Goal: Information Seeking & Learning: Learn about a topic

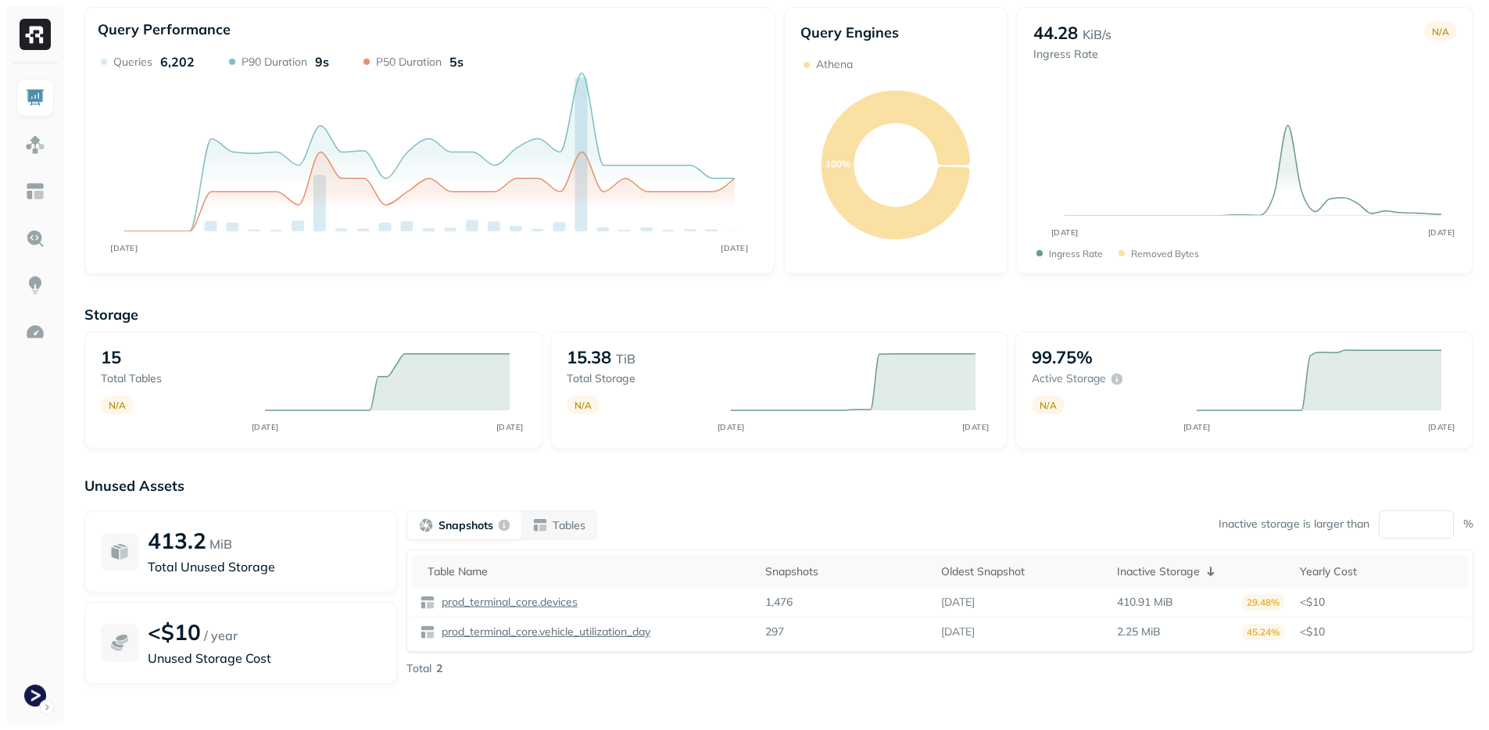
scroll to position [61, 0]
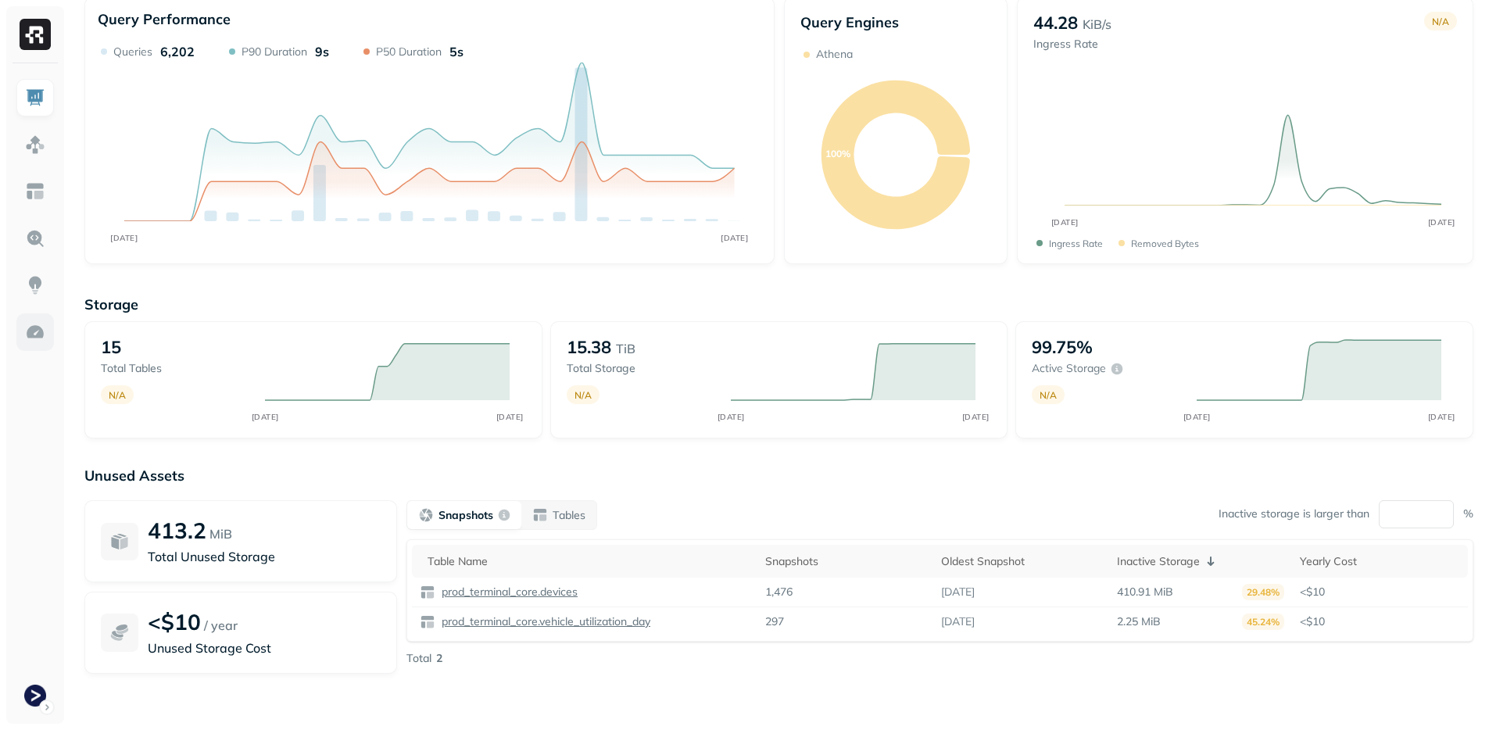
click at [38, 338] on img at bounding box center [35, 332] width 20 height 20
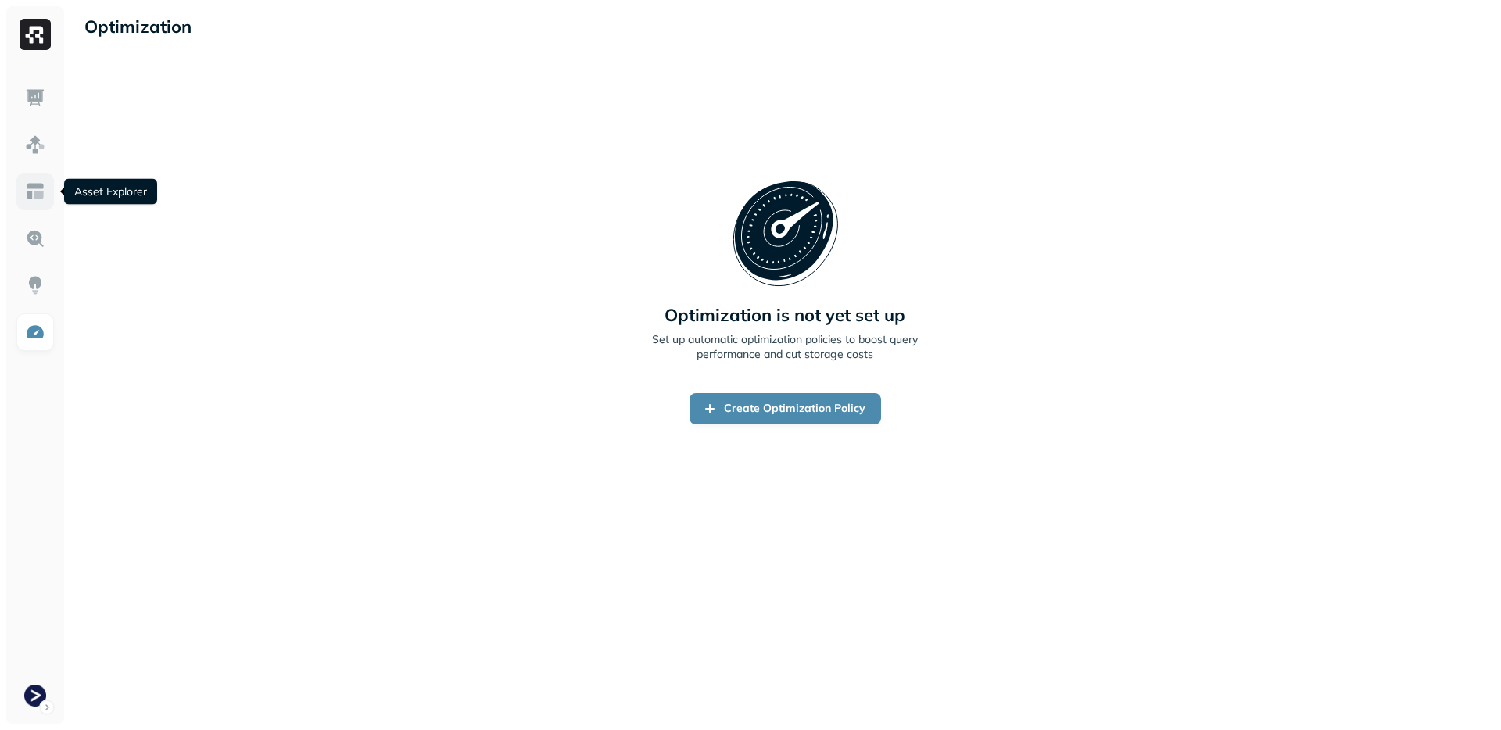
click at [32, 203] on link at bounding box center [35, 192] width 38 height 38
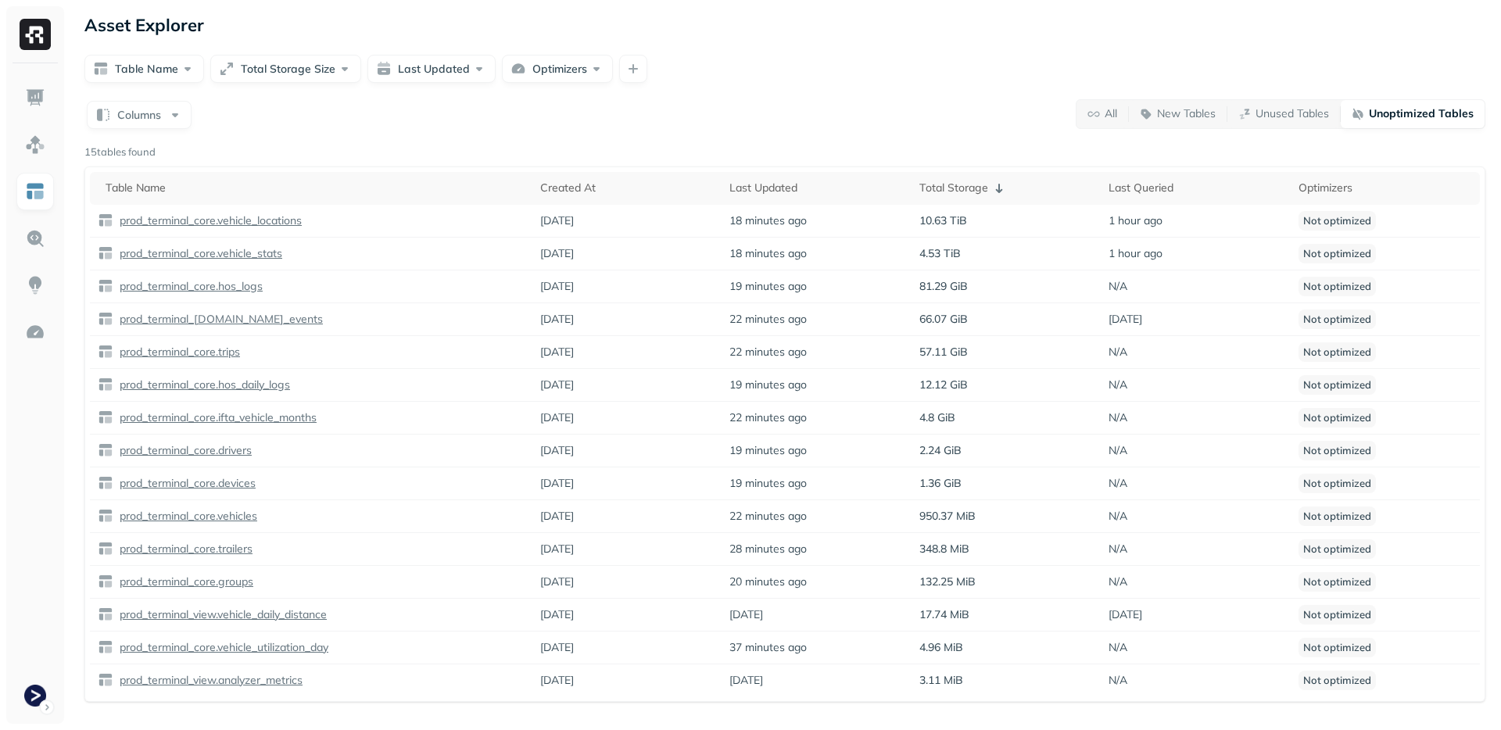
click at [192, 108] on div "Columns All New Tables Unused Tables Unoptimized Tables" at bounding box center [784, 114] width 1401 height 30
click at [166, 117] on button "Columns" at bounding box center [139, 115] width 105 height 28
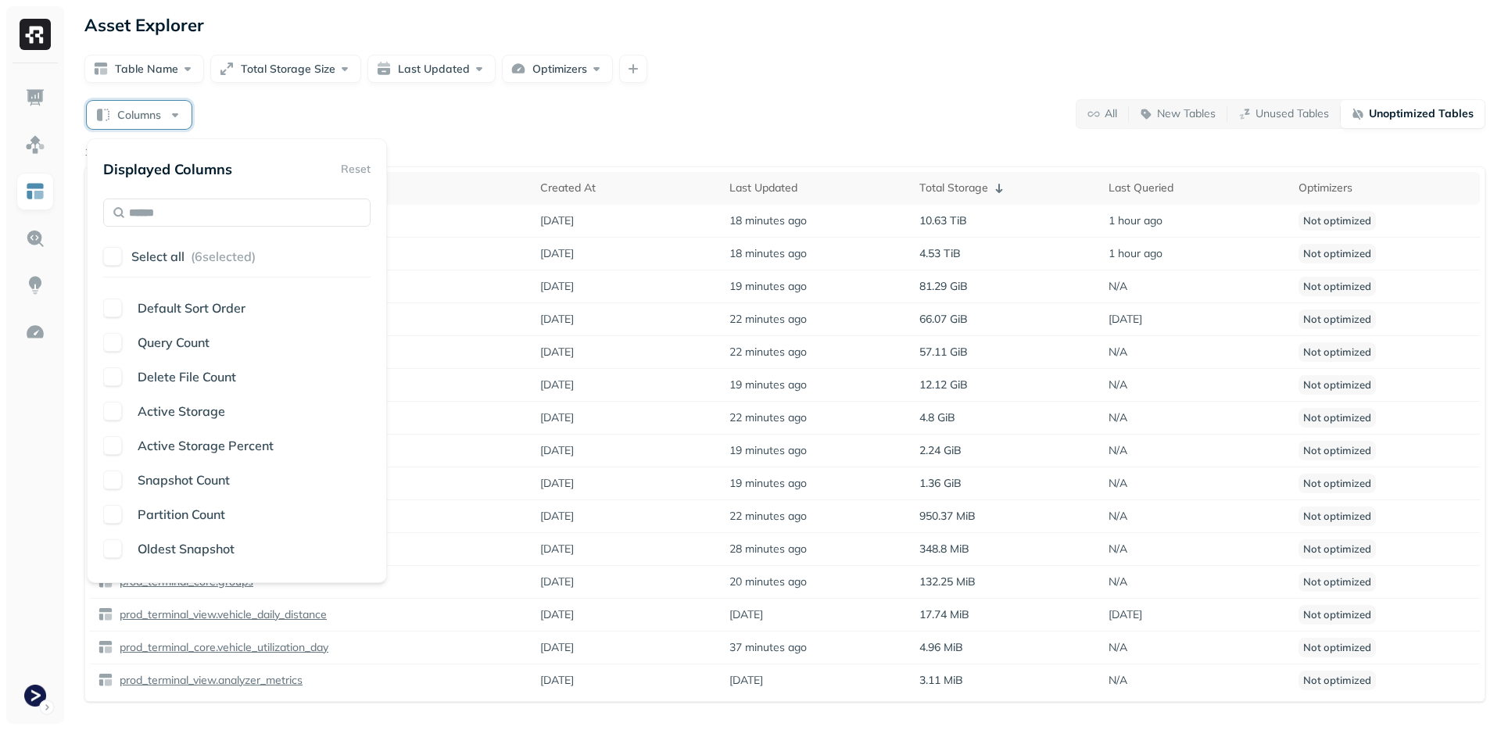
scroll to position [363, 0]
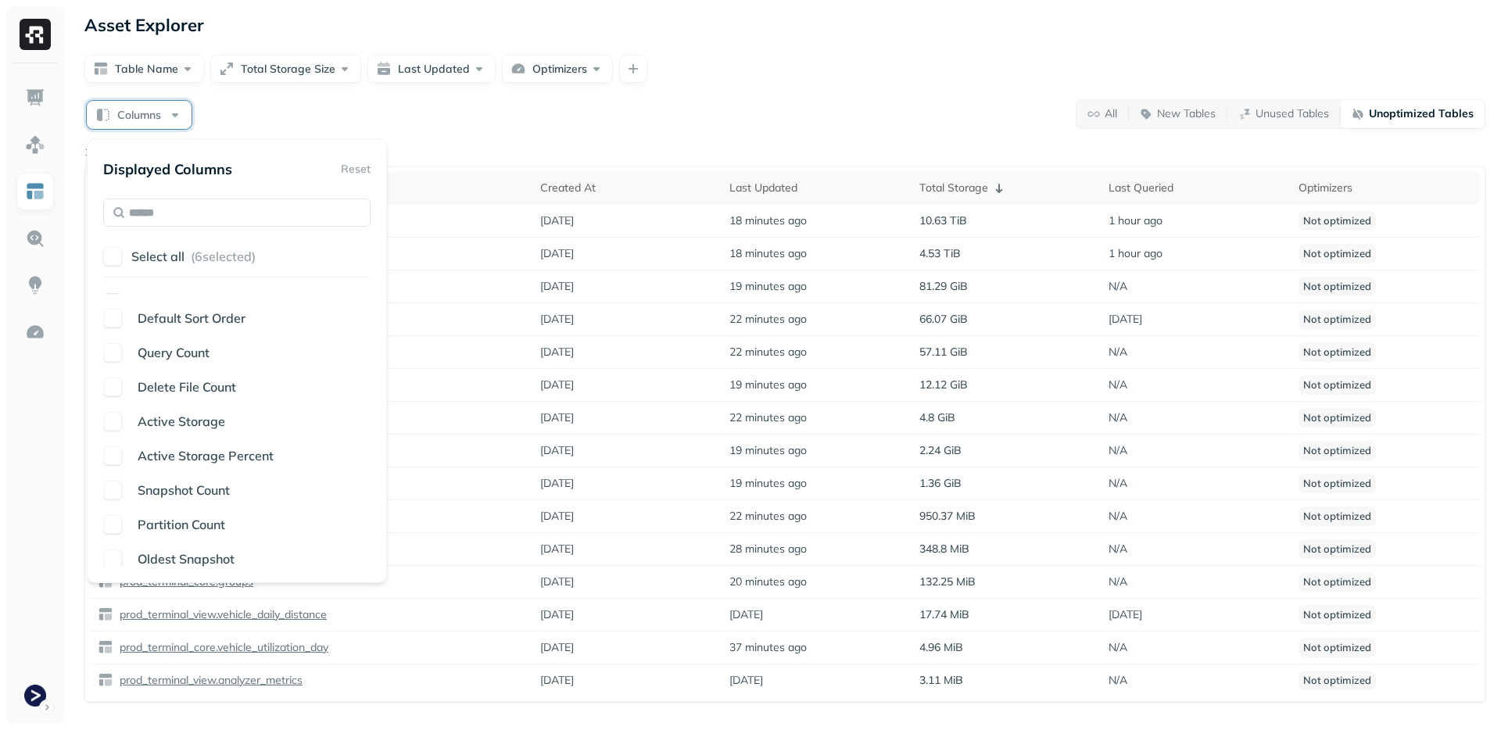
click at [109, 387] on button "button" at bounding box center [112, 387] width 19 height 19
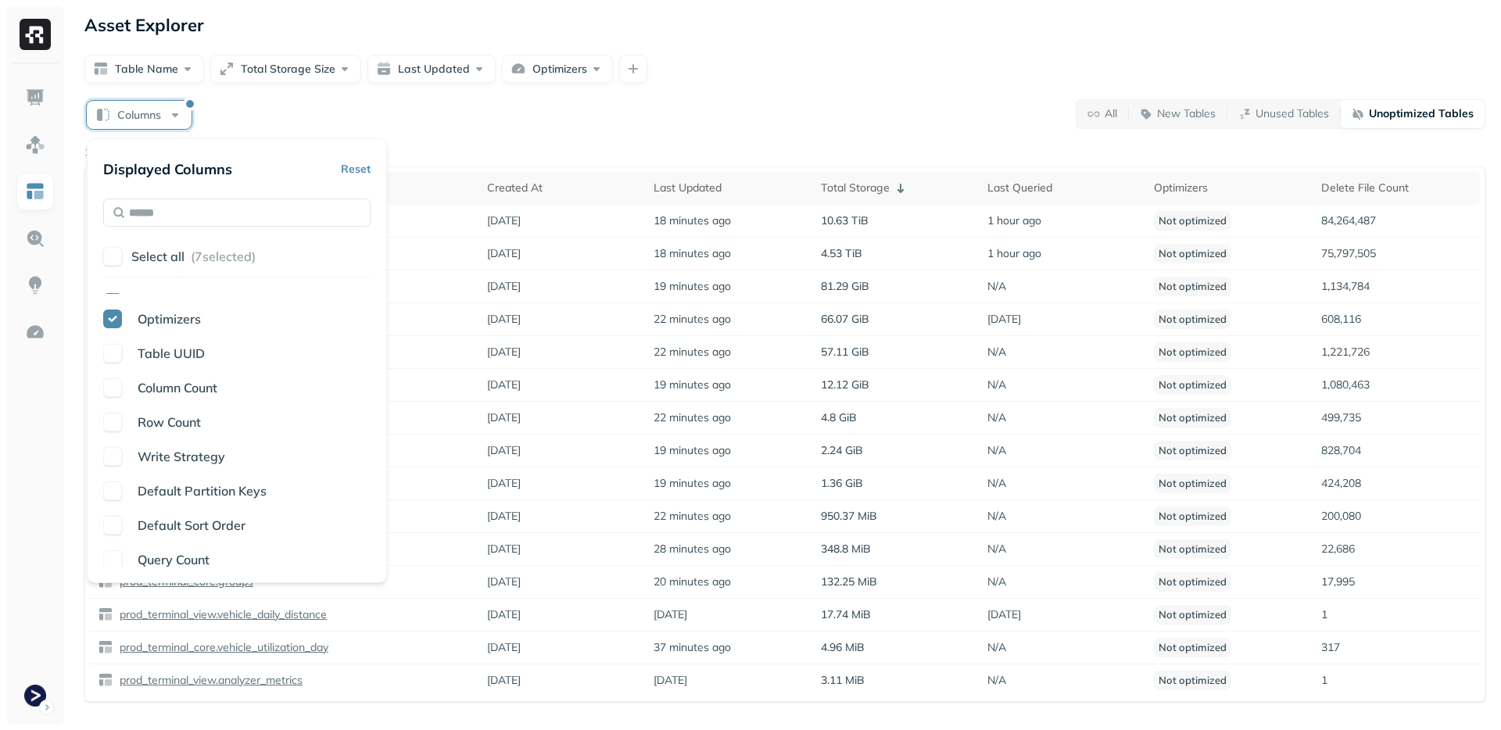
scroll to position [402, 0]
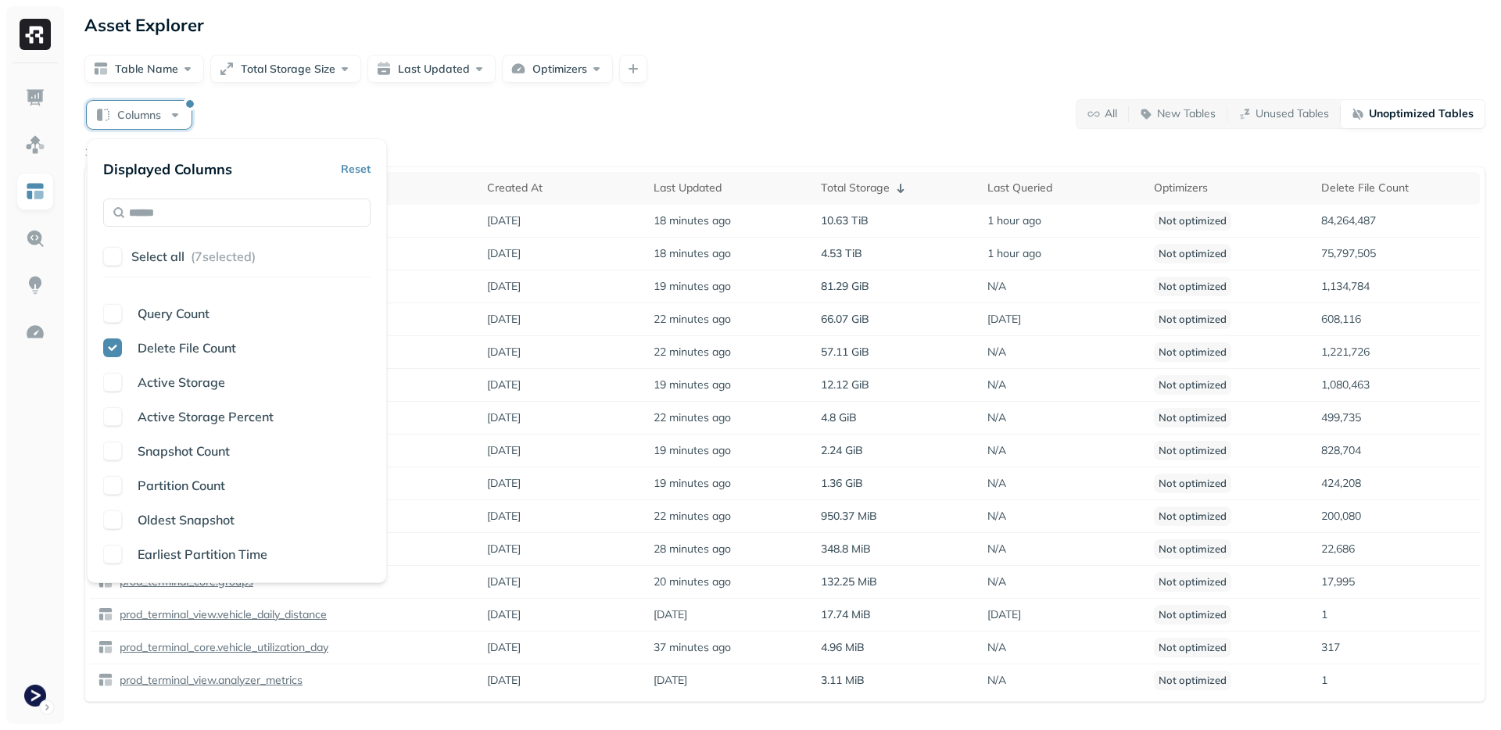
click at [107, 474] on div "Table Name Created At Last Updated Total Storage Last Queried Optimizers Table …" at bounding box center [236, 430] width 267 height 274
click at [121, 489] on button "button" at bounding box center [112, 485] width 19 height 19
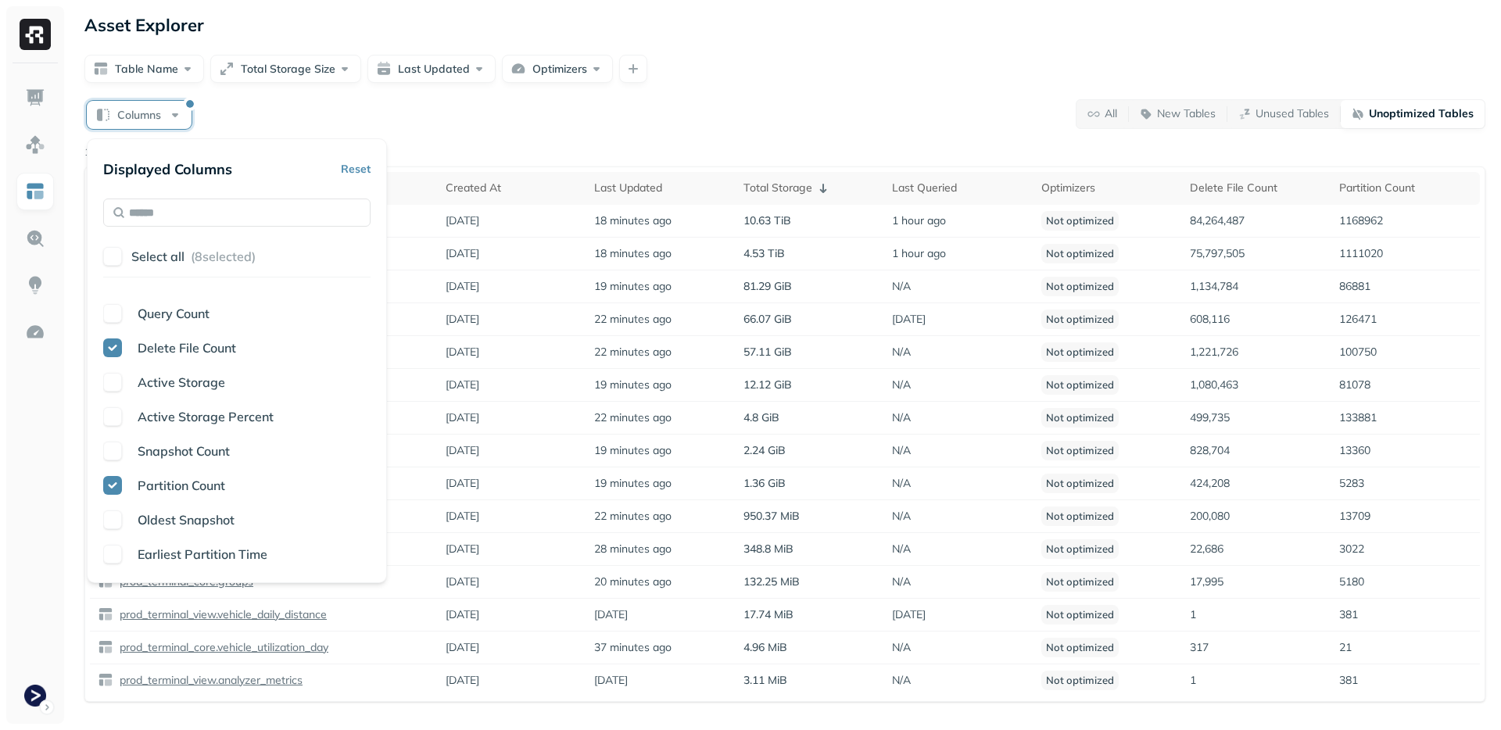
click at [119, 489] on button "button" at bounding box center [112, 485] width 19 height 19
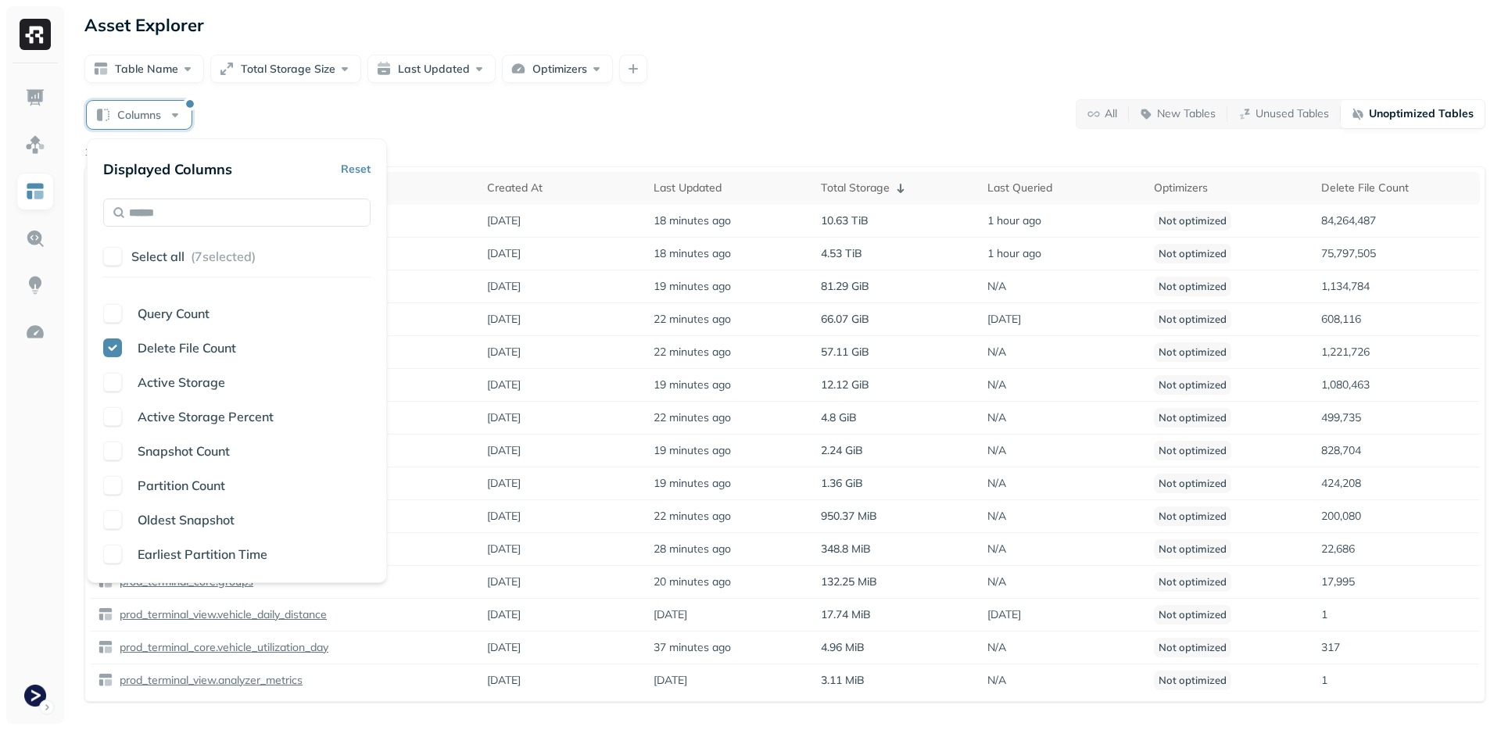
click at [115, 461] on div "Table Name Created At Last Updated Total Storage Last Queried Optimizers Table …" at bounding box center [236, 430] width 267 height 274
click at [114, 459] on button "button" at bounding box center [112, 451] width 19 height 19
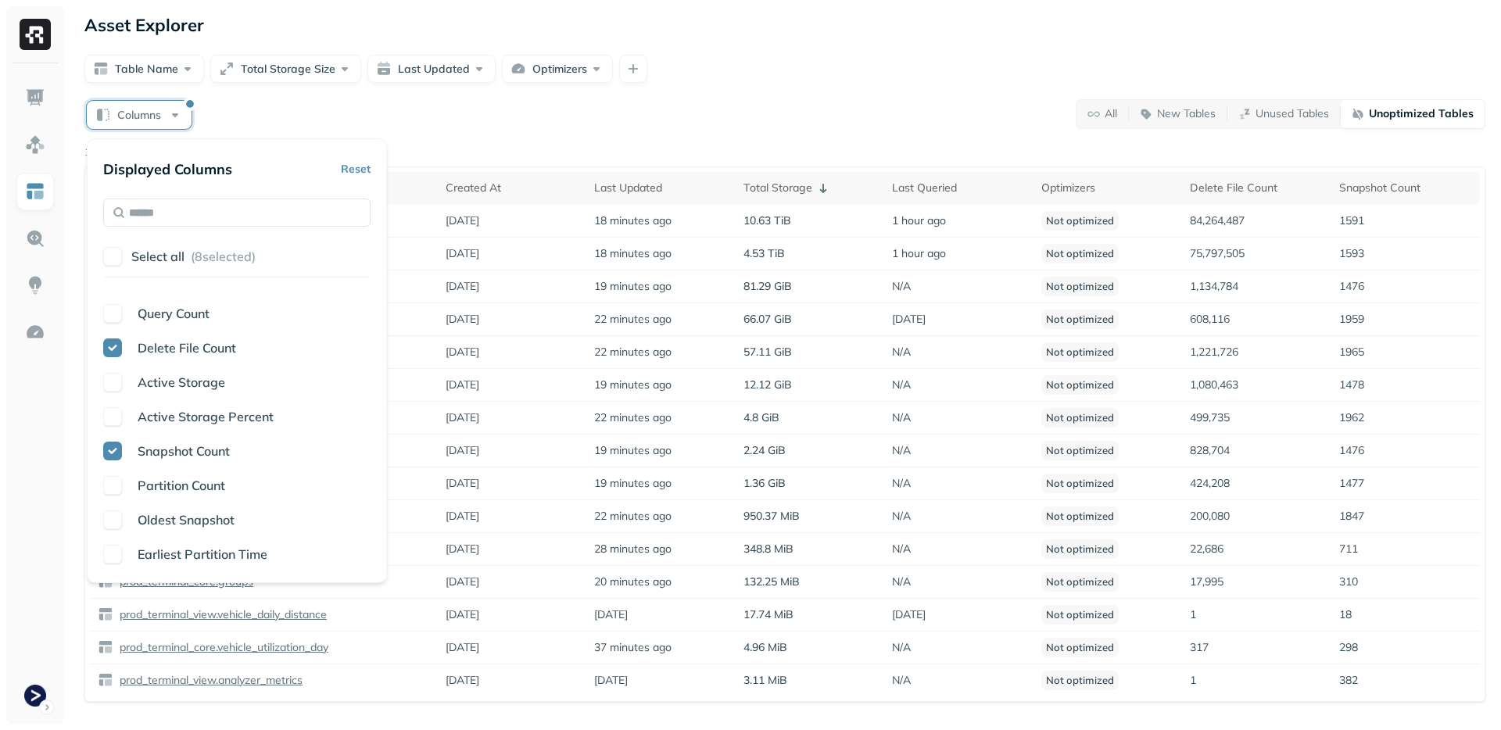
click at [114, 457] on button "button" at bounding box center [112, 451] width 19 height 19
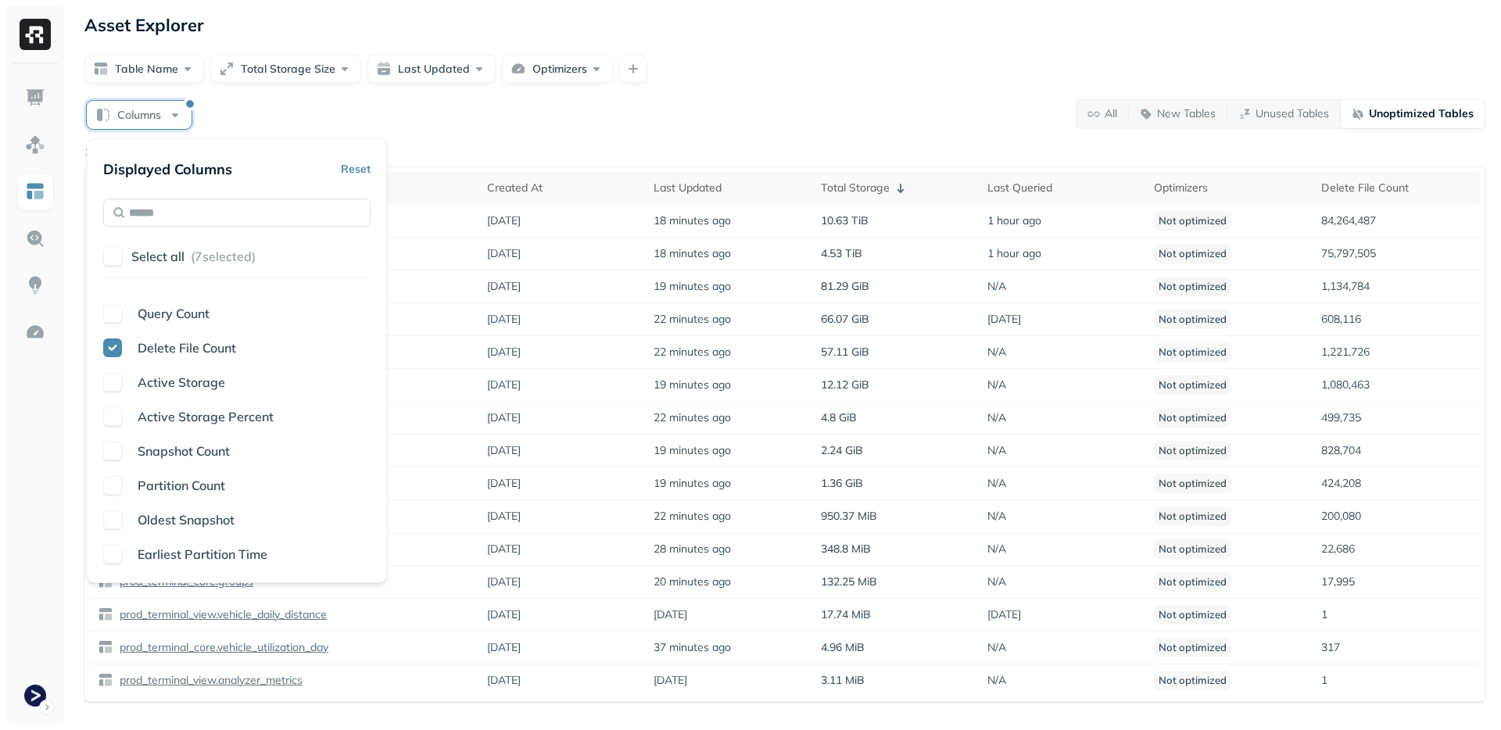
click at [109, 554] on button "button" at bounding box center [112, 554] width 19 height 19
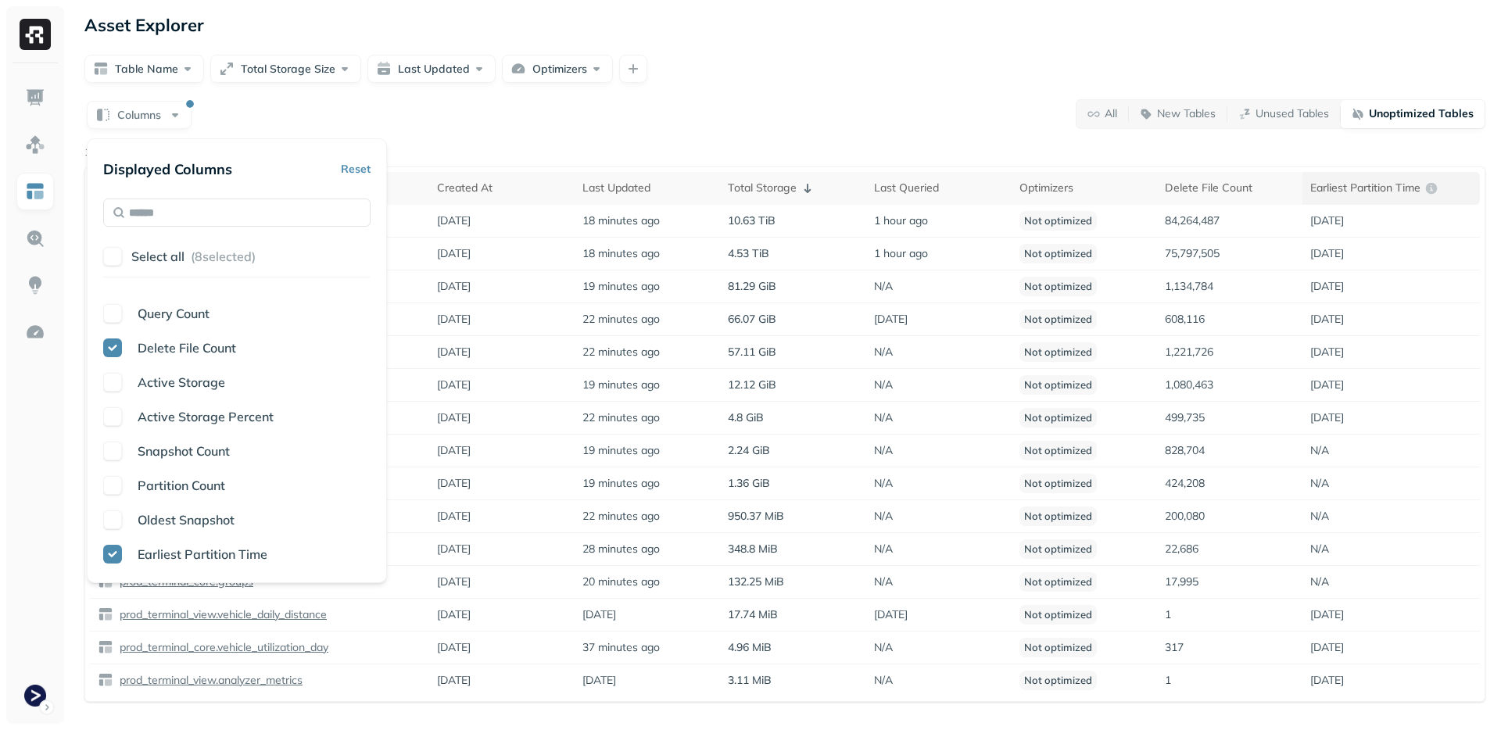
drag, startPoint x: 1420, startPoint y: 154, endPoint x: 1432, endPoint y: 182, distance: 30.8
click at [1420, 154] on div "15 tables found" at bounding box center [784, 153] width 1401 height 16
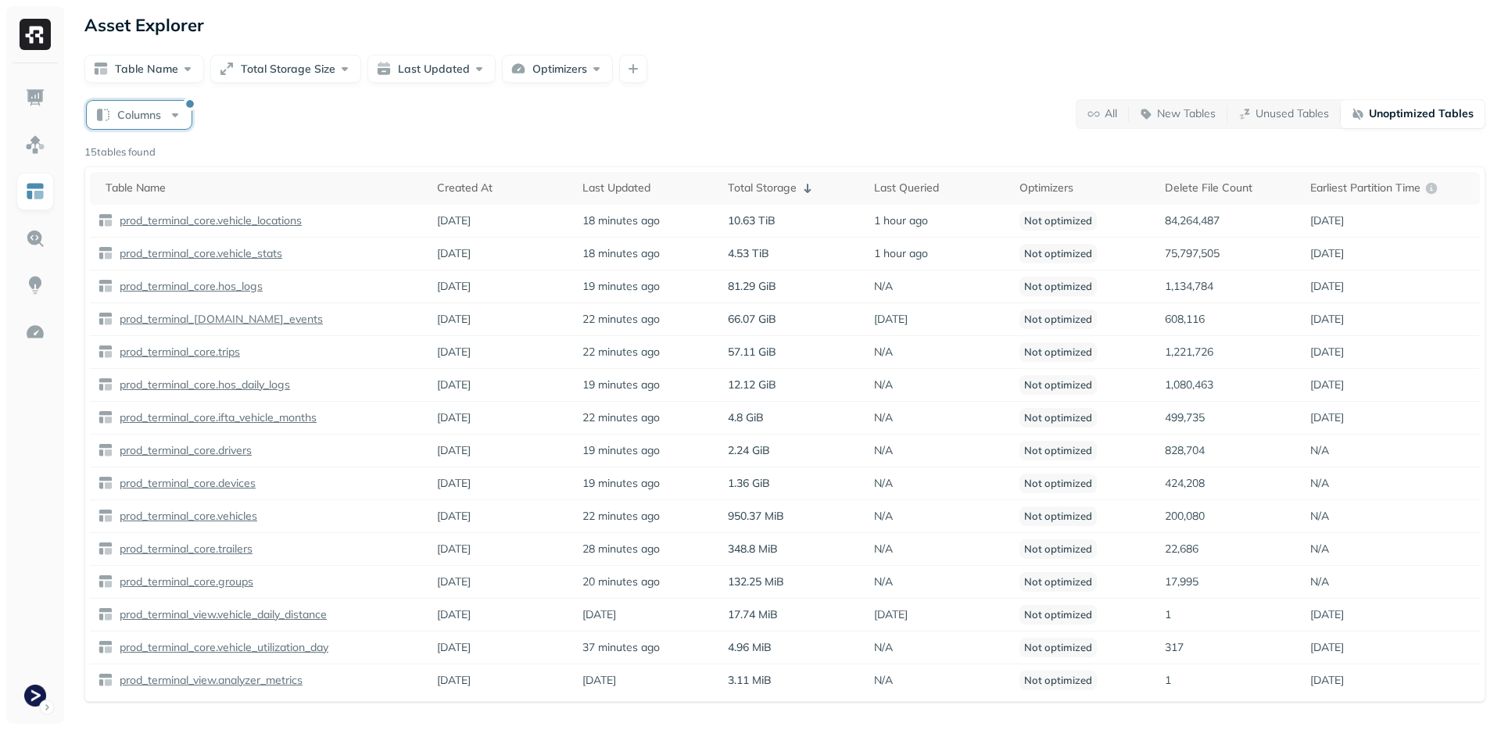
click at [174, 120] on button "Columns" at bounding box center [139, 115] width 105 height 28
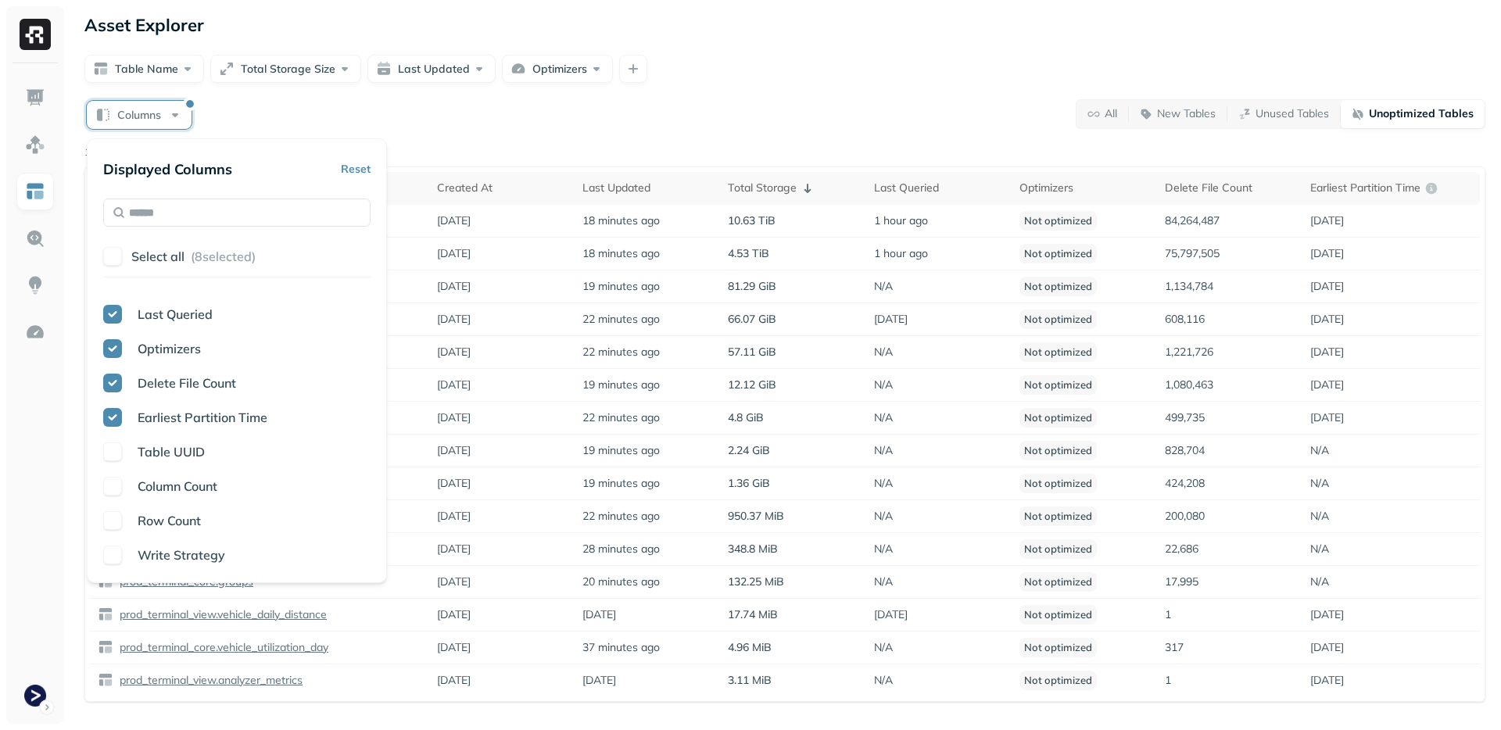
scroll to position [0, 0]
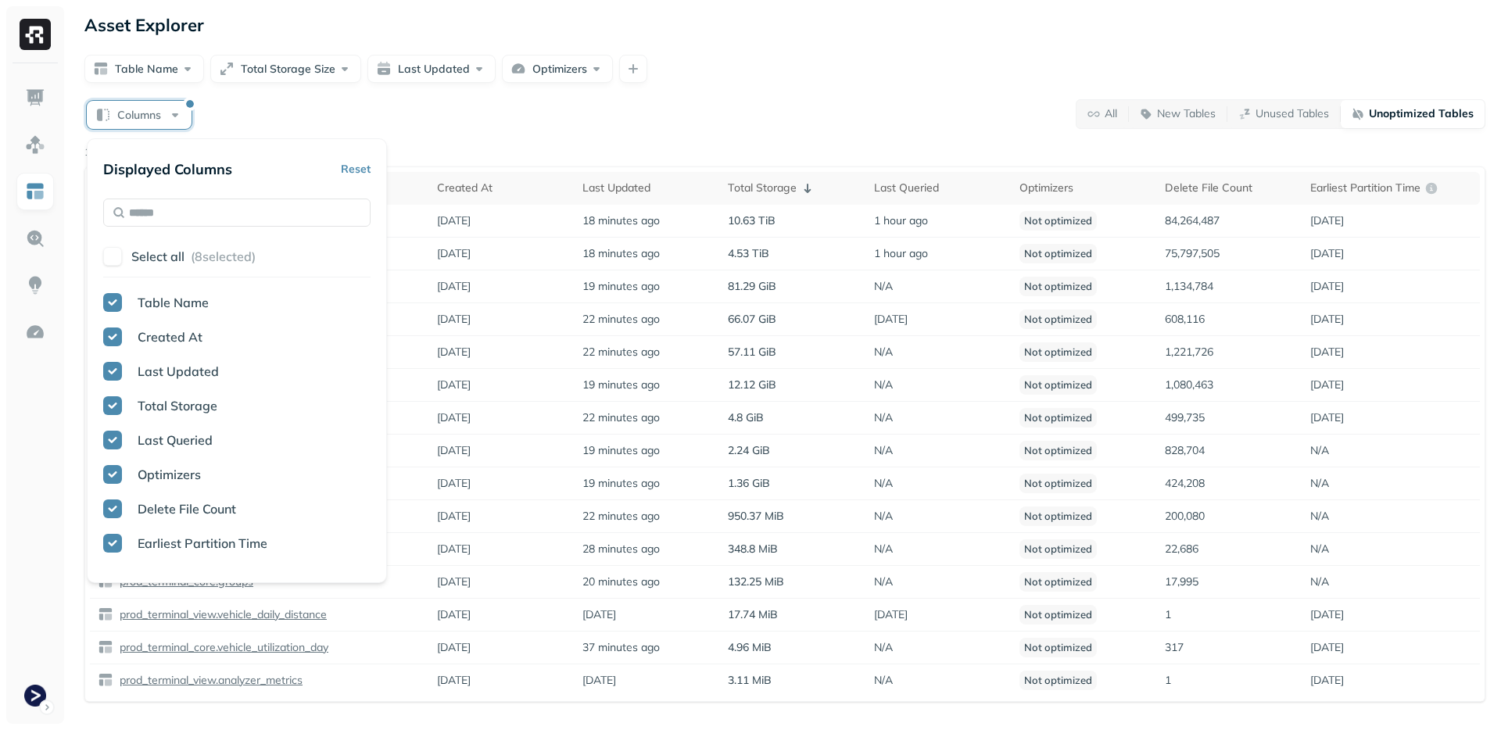
click at [109, 468] on button "button" at bounding box center [112, 474] width 19 height 19
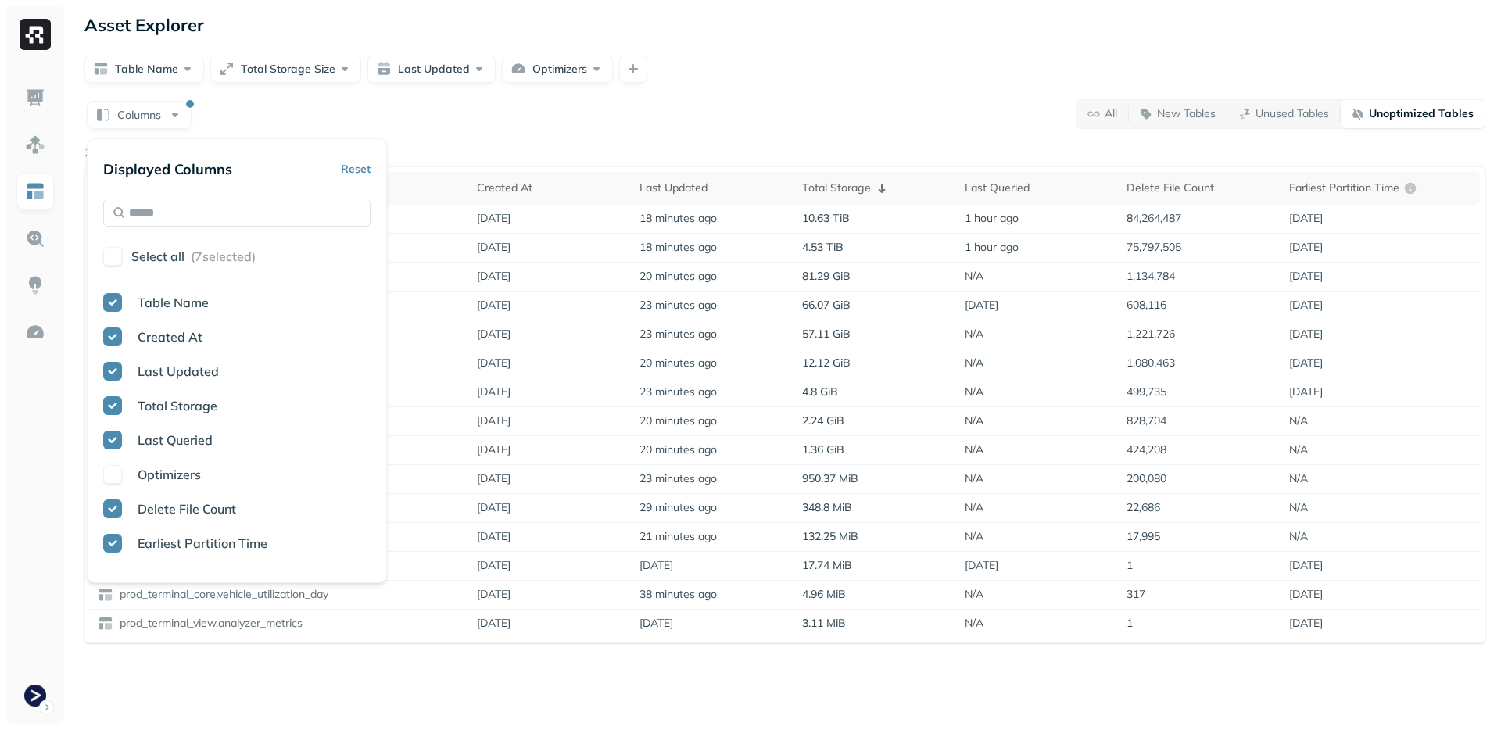
drag, startPoint x: 728, startPoint y: 117, endPoint x: 804, endPoint y: 162, distance: 88.0
click at [728, 117] on div "Columns All New Tables Unused Tables Unoptimized Tables" at bounding box center [784, 114] width 1401 height 30
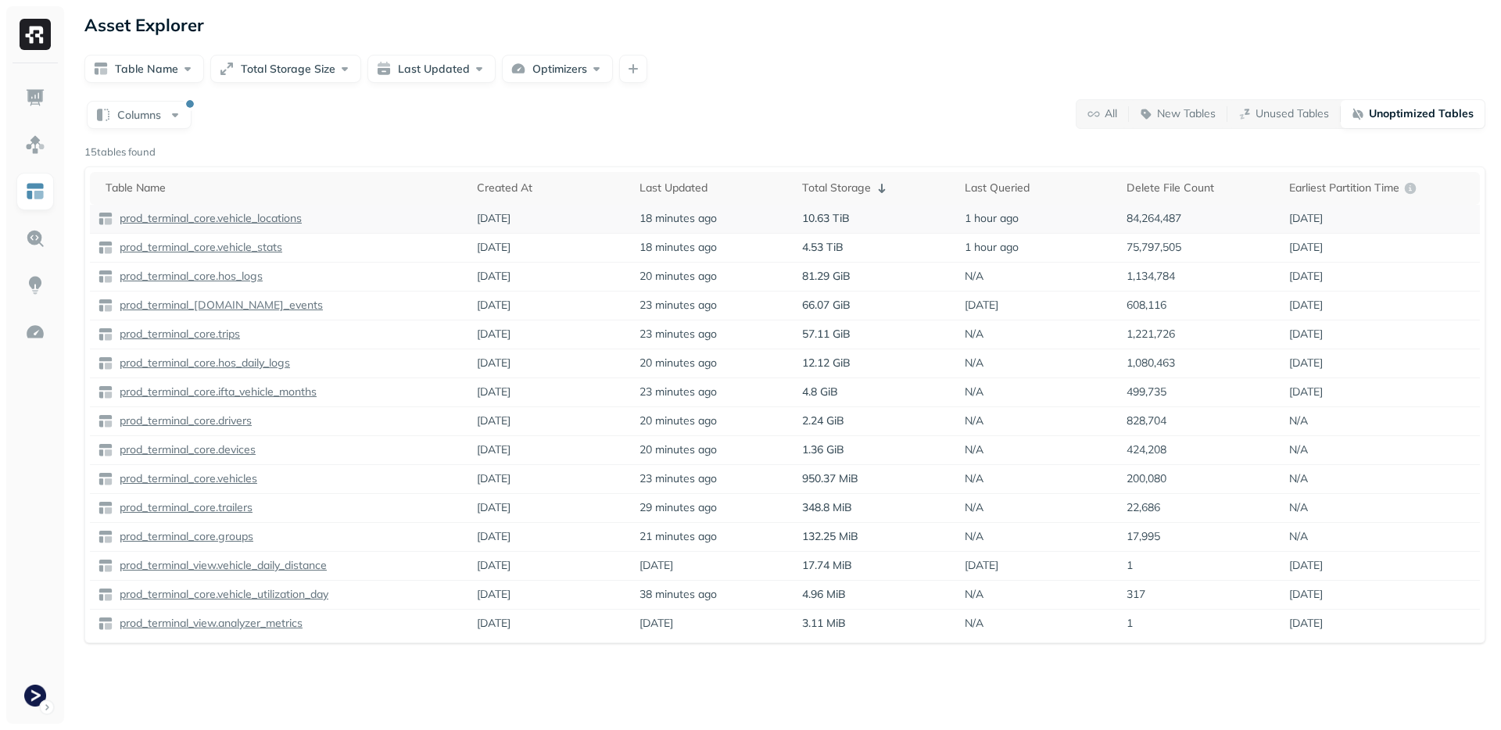
click at [291, 220] on p "prod_terminal_core.vehicle_locations" at bounding box center [208, 218] width 185 height 15
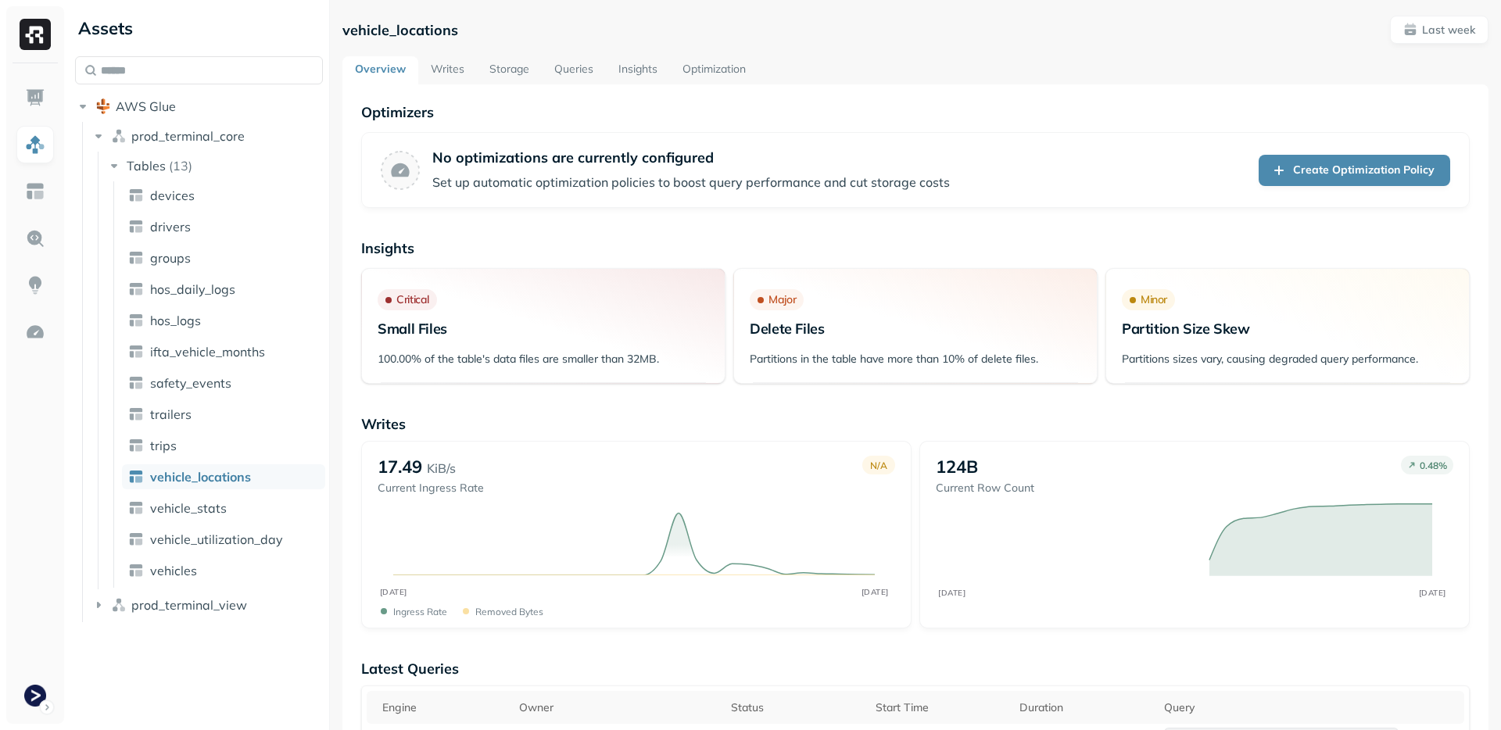
click at [508, 70] on link "Storage" at bounding box center [509, 70] width 65 height 28
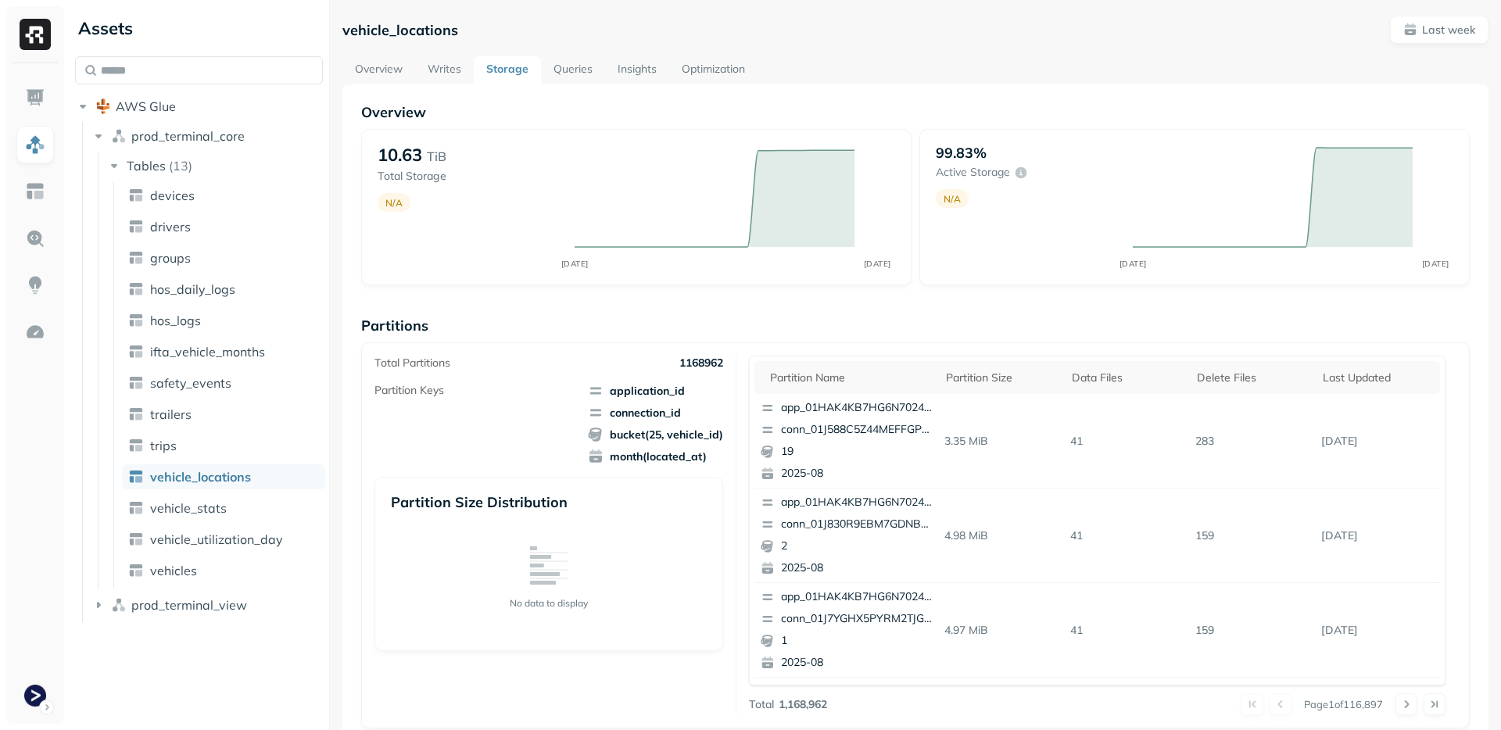
click at [699, 323] on p "Partitions" at bounding box center [915, 326] width 1109 height 18
drag, startPoint x: 606, startPoint y: 390, endPoint x: 713, endPoint y: 457, distance: 126.1
click at [713, 457] on span "application_id connection_id bucket(25, vehicle_id) month(located_at)" at bounding box center [655, 423] width 135 height 81
click at [713, 457] on span "month(located_at)" at bounding box center [655, 457] width 135 height 16
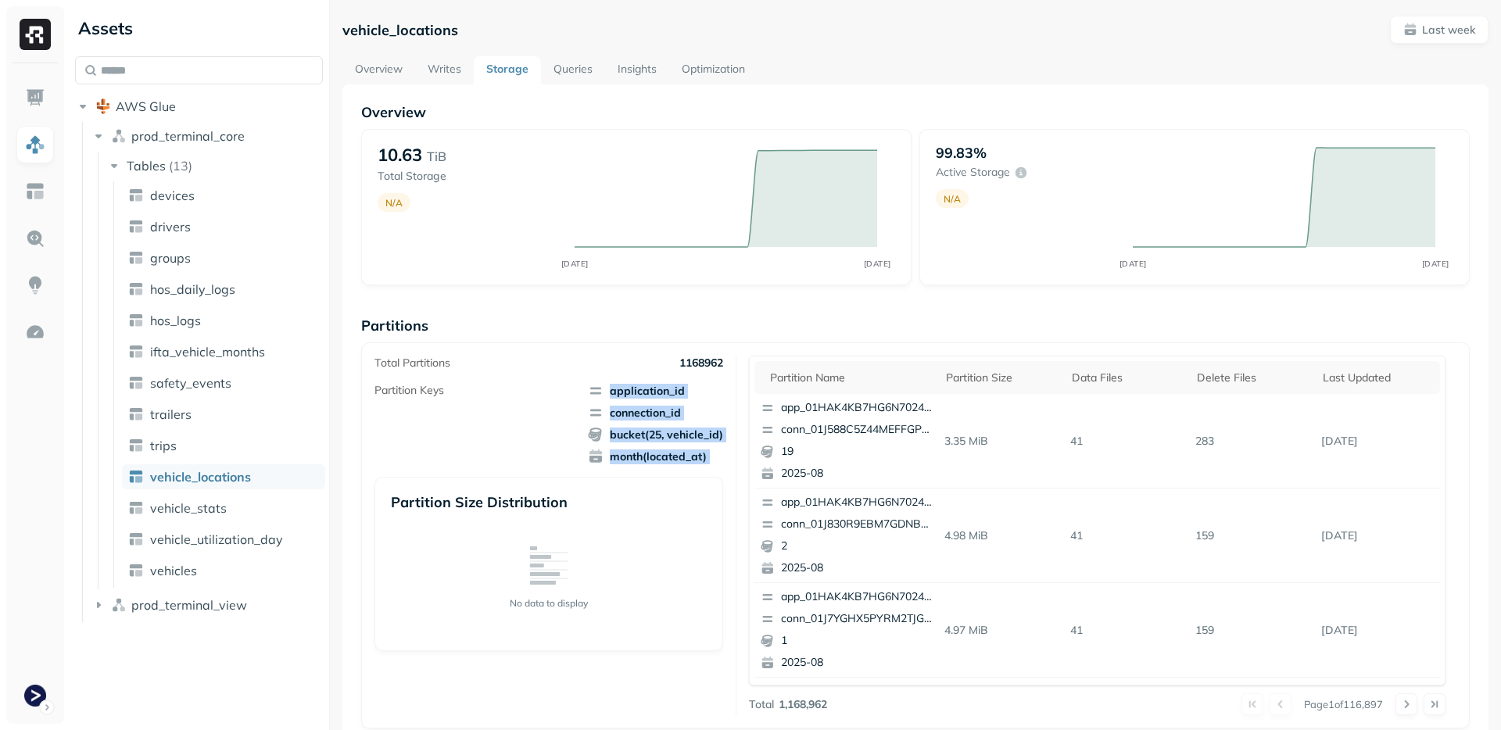
drag, startPoint x: 713, startPoint y: 457, endPoint x: 636, endPoint y: 386, distance: 104.0
click at [636, 386] on span "application_id connection_id bucket(25, vehicle_id) month(located_at)" at bounding box center [655, 423] width 135 height 81
click at [636, 386] on span "application_id" at bounding box center [655, 391] width 135 height 16
drag, startPoint x: 636, startPoint y: 386, endPoint x: 672, endPoint y: 451, distance: 73.8
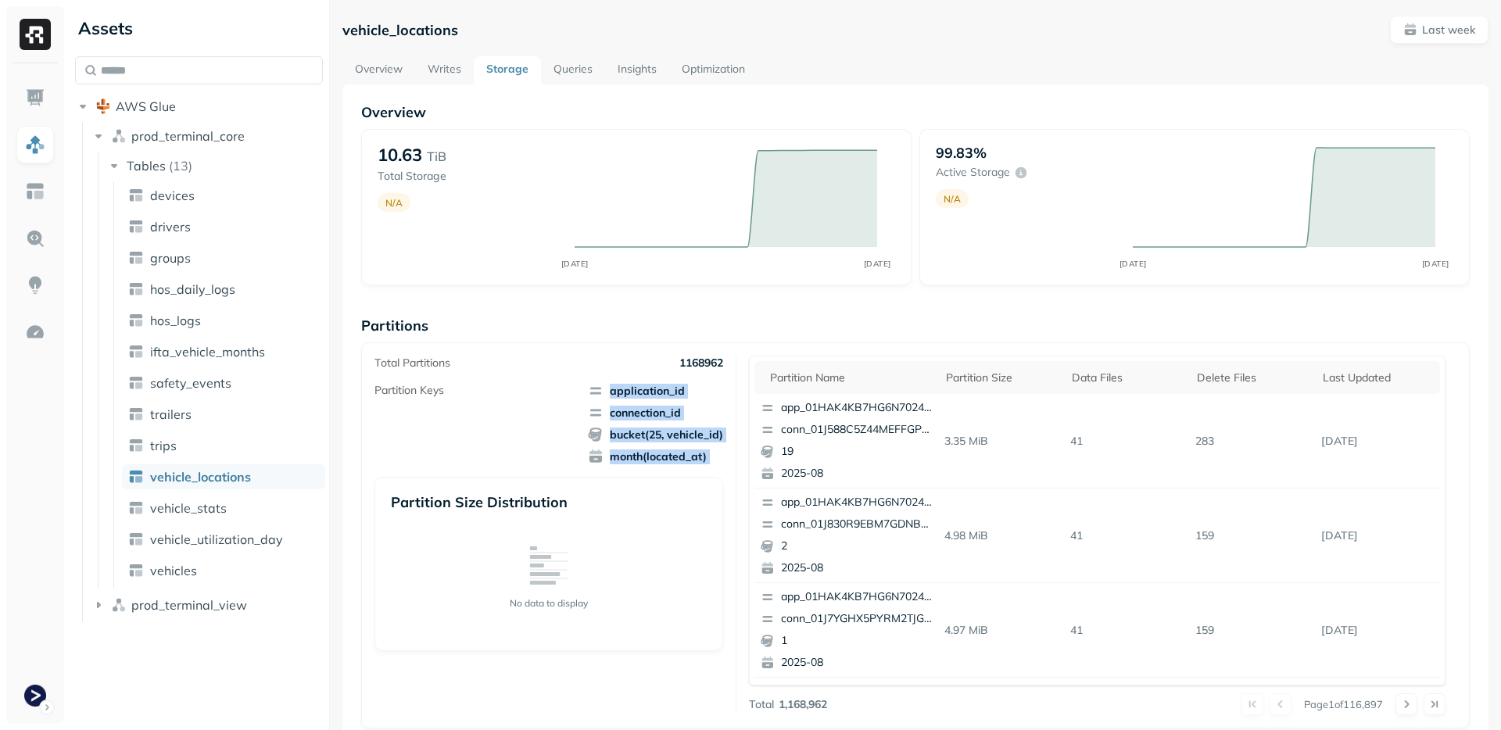
click at [672, 451] on span "application_id connection_id bucket(25, vehicle_id) month(located_at)" at bounding box center [655, 423] width 135 height 81
click at [672, 451] on span "month(located_at)" at bounding box center [655, 457] width 135 height 16
drag, startPoint x: 672, startPoint y: 451, endPoint x: 657, endPoint y: 392, distance: 61.3
click at [657, 392] on span "application_id connection_id bucket(25, vehicle_id) month(located_at)" at bounding box center [655, 423] width 135 height 81
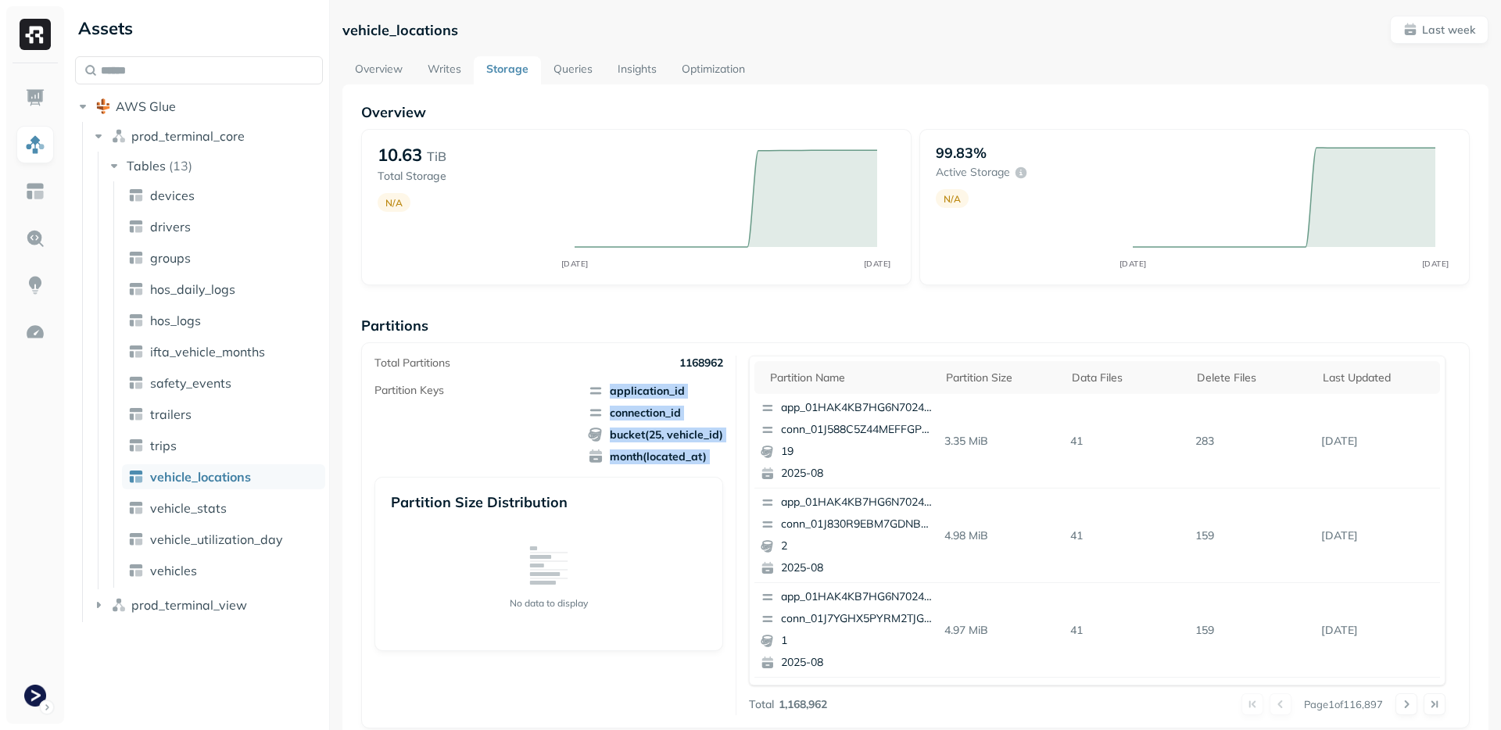
click at [657, 392] on span "application_id" at bounding box center [655, 391] width 135 height 16
drag, startPoint x: 657, startPoint y: 392, endPoint x: 678, endPoint y: 447, distance: 59.4
click at [678, 447] on span "application_id connection_id bucket(25, vehicle_id) month(located_at)" at bounding box center [655, 423] width 135 height 81
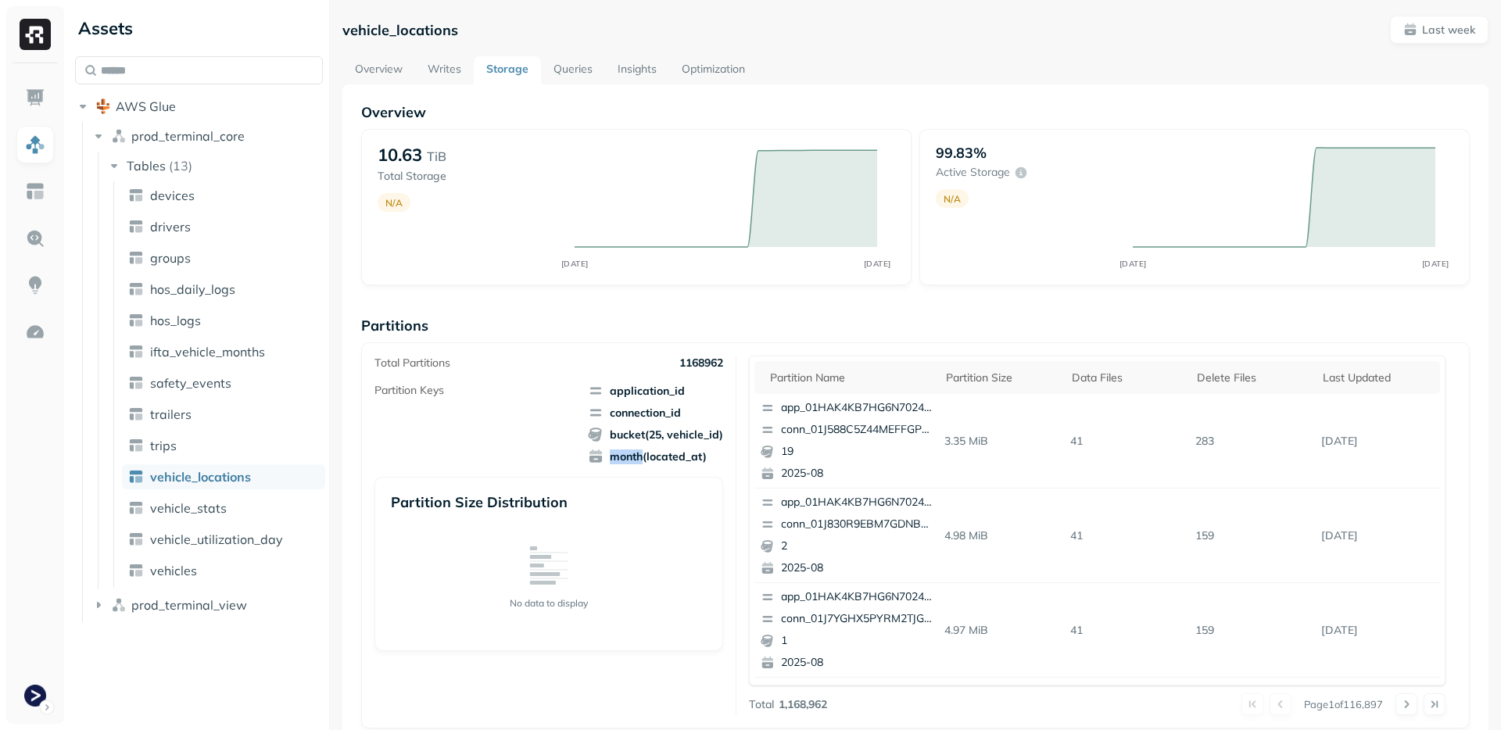
click at [678, 447] on span "application_id connection_id bucket(25, vehicle_id) month(located_at)" at bounding box center [655, 423] width 135 height 81
drag, startPoint x: 678, startPoint y: 447, endPoint x: 655, endPoint y: 385, distance: 65.8
click at [655, 385] on span "application_id connection_id bucket(25, vehicle_id) month(located_at)" at bounding box center [655, 423] width 135 height 81
click at [655, 385] on span "application_id" at bounding box center [655, 391] width 135 height 16
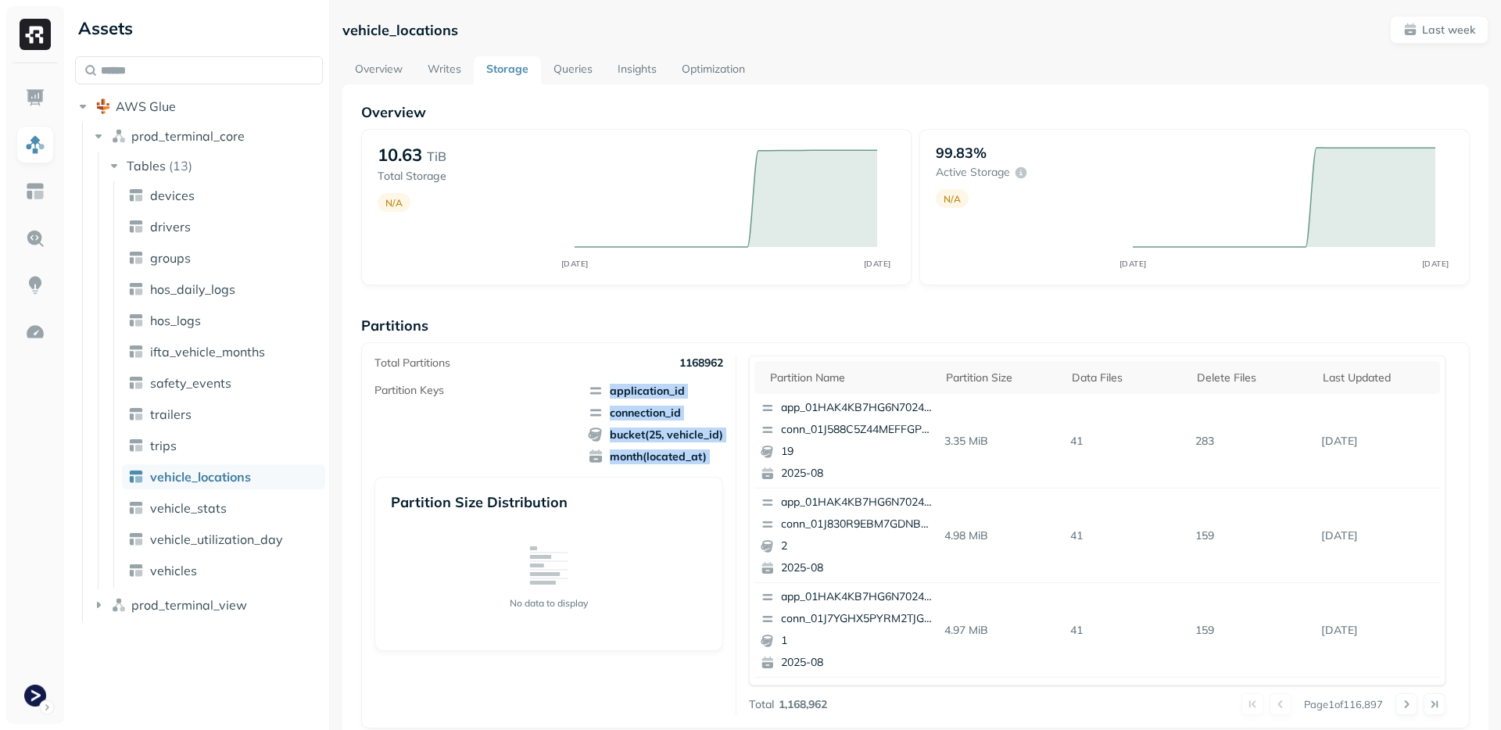
drag, startPoint x: 655, startPoint y: 385, endPoint x: 690, endPoint y: 466, distance: 87.6
click at [690, 466] on div "Partition Keys application_id connection_id bucket(25, vehicle_id) month(locate…" at bounding box center [549, 517] width 349 height 268
drag, startPoint x: 690, startPoint y: 466, endPoint x: 659, endPoint y: 386, distance: 85.4
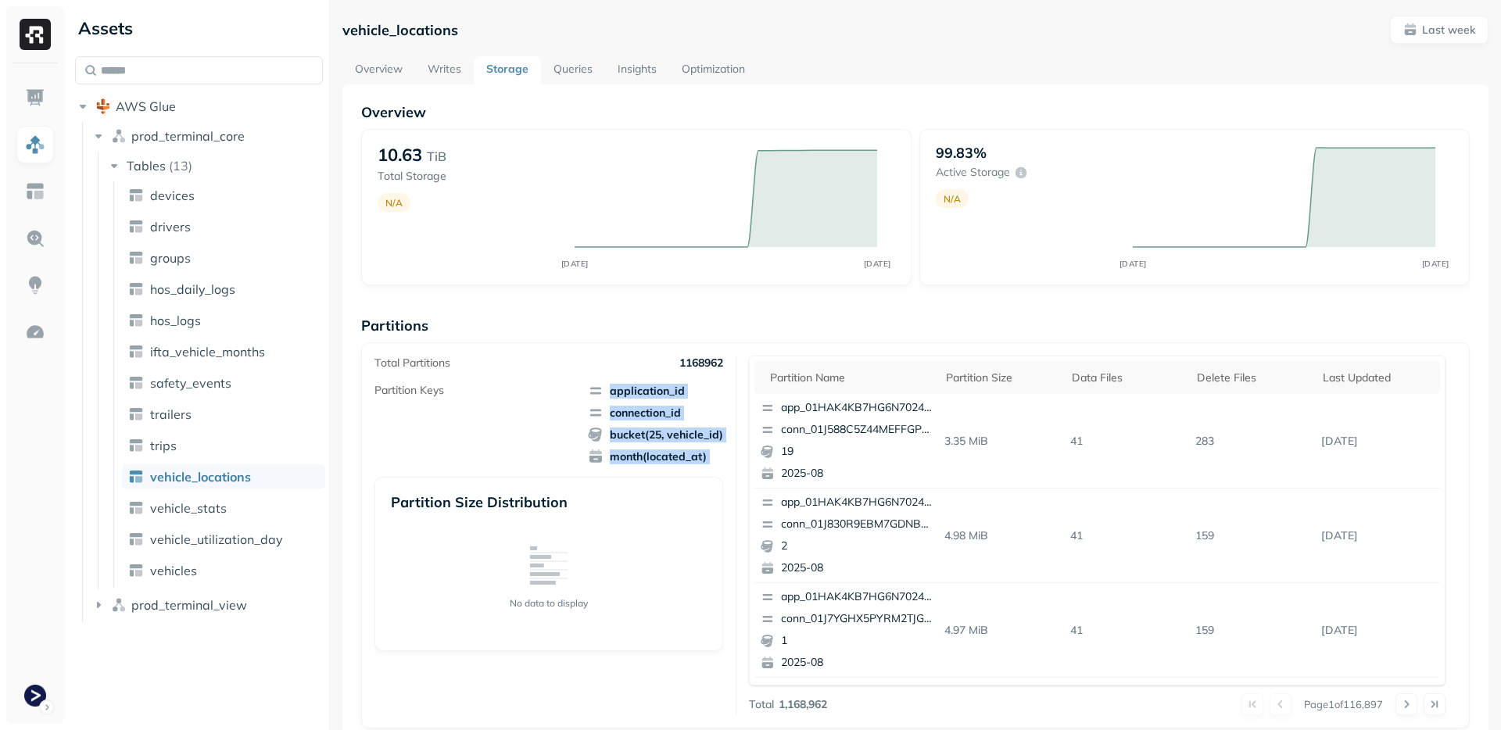
click at [659, 386] on div "Partition Keys application_id connection_id bucket(25, vehicle_id) month(locate…" at bounding box center [549, 517] width 349 height 268
click at [659, 386] on span "application_id" at bounding box center [655, 391] width 135 height 16
drag, startPoint x: 659, startPoint y: 386, endPoint x: 687, endPoint y: 467, distance: 85.3
click at [687, 467] on div "Partition Keys application_id connection_id bucket(25, vehicle_id) month(locate…" at bounding box center [549, 517] width 349 height 268
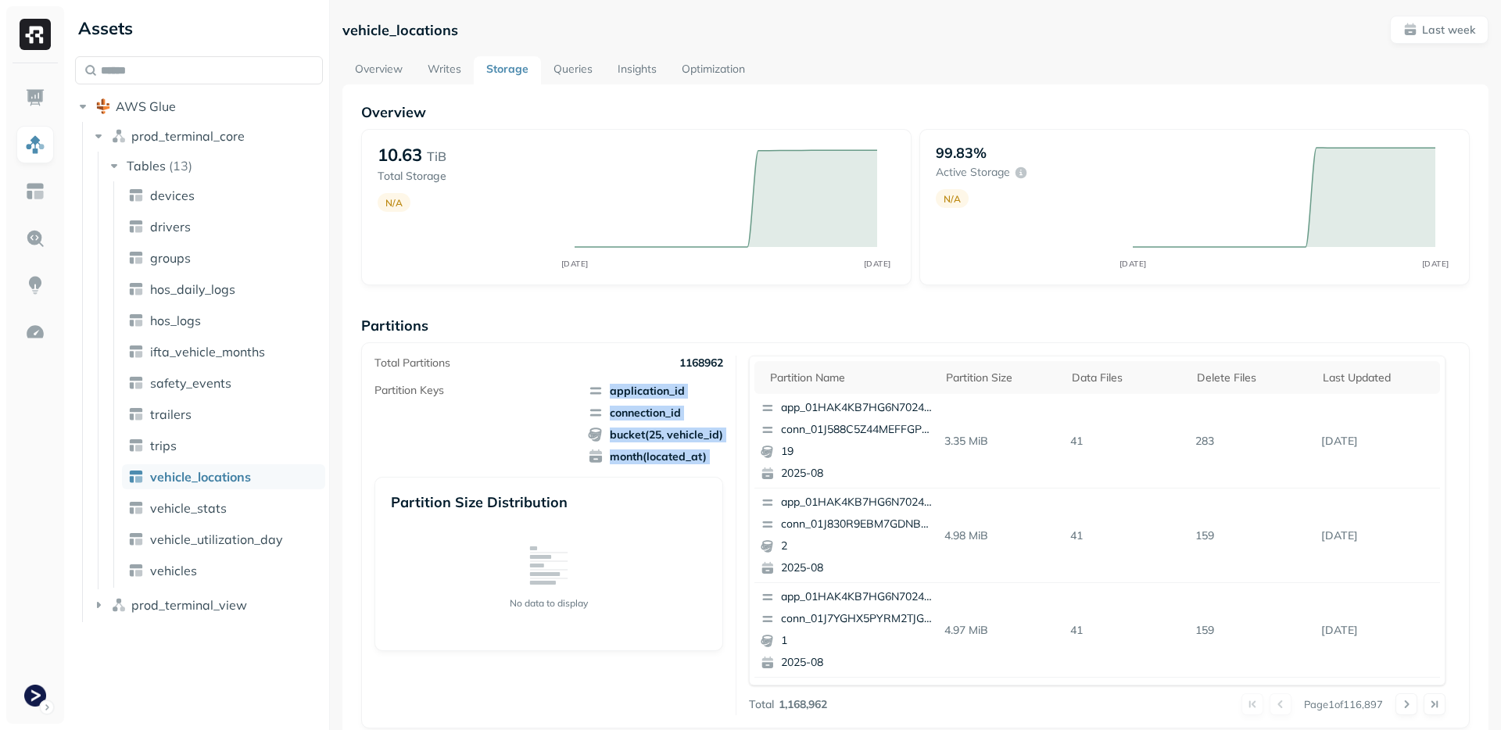
click at [687, 460] on span "month(located_at)" at bounding box center [655, 457] width 135 height 16
drag, startPoint x: 687, startPoint y: 460, endPoint x: 534, endPoint y: 383, distance: 171.3
click at [534, 383] on div "Partition Keys application_id connection_id bucket(25, vehicle_id) month(locate…" at bounding box center [549, 423] width 349 height 81
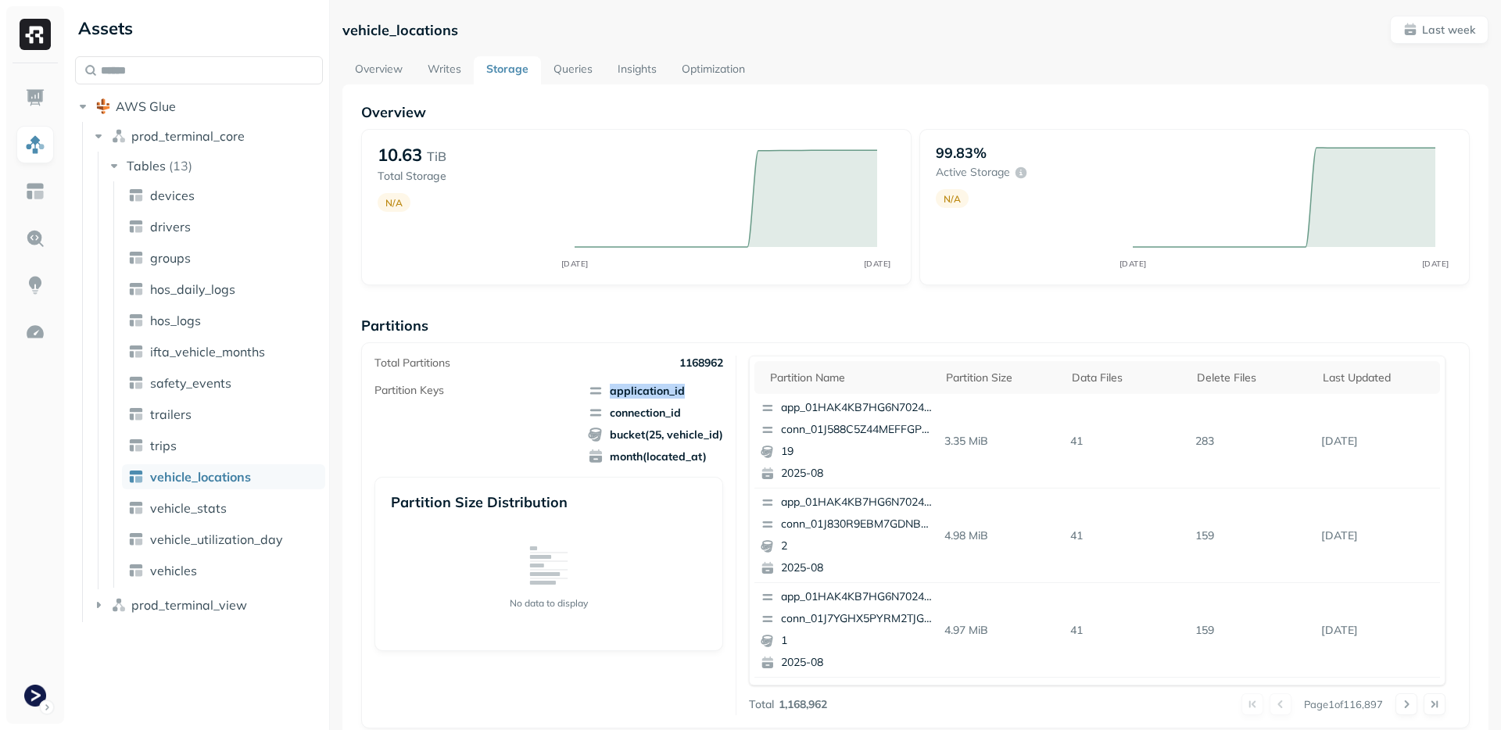
click at [534, 383] on div "Partition Keys application_id connection_id bucket(25, vehicle_id) month(locate…" at bounding box center [549, 423] width 349 height 81
drag, startPoint x: 534, startPoint y: 383, endPoint x: 703, endPoint y: 475, distance: 192.4
click at [703, 475] on div "Partition Keys application_id connection_id bucket(25, vehicle_id) month(locate…" at bounding box center [549, 517] width 349 height 268
click at [689, 429] on span "bucket(25, vehicle_id)" at bounding box center [655, 435] width 135 height 16
click at [704, 460] on span "month(located_at)" at bounding box center [655, 457] width 135 height 16
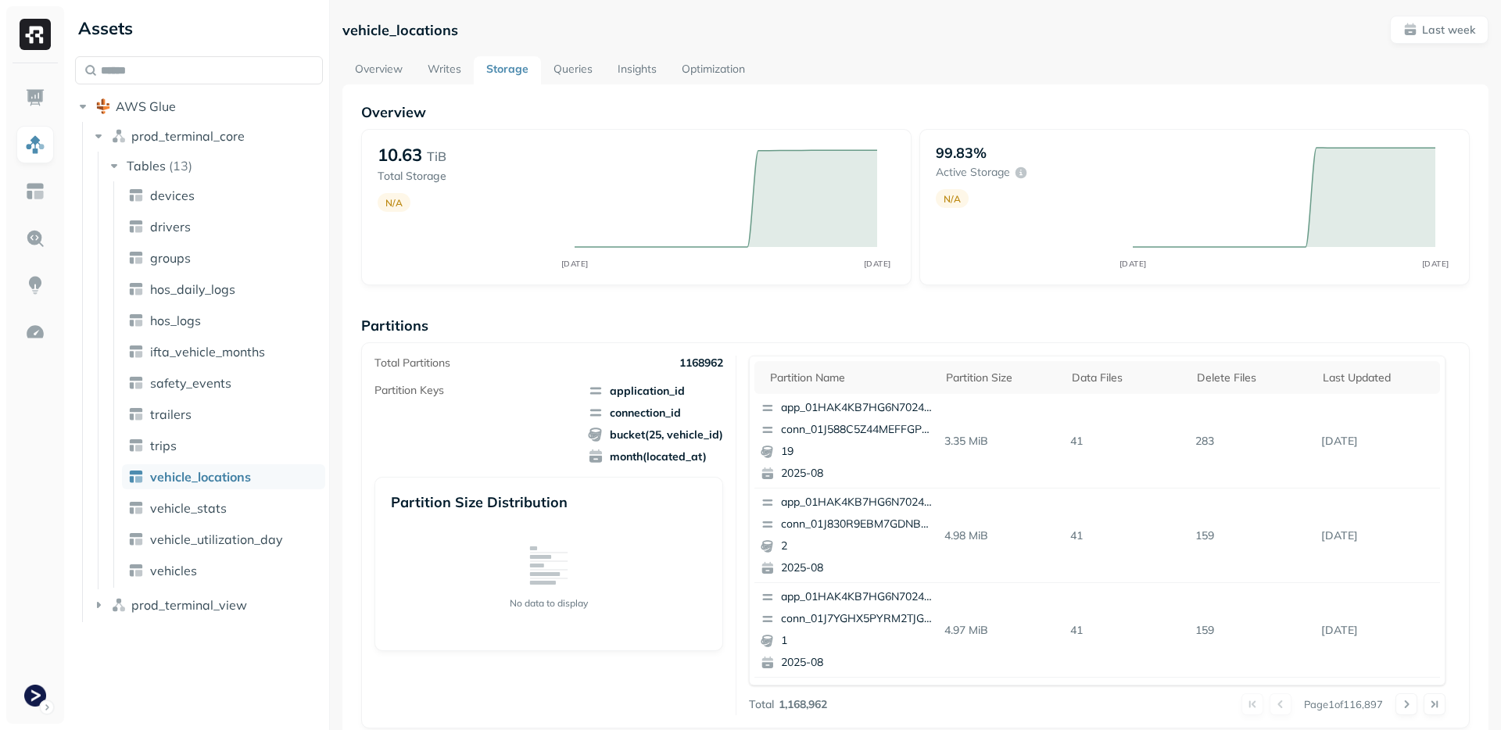
click at [704, 460] on span "month(located_at)" at bounding box center [655, 457] width 135 height 16
drag, startPoint x: 704, startPoint y: 460, endPoint x: 643, endPoint y: 392, distance: 90.8
click at [643, 392] on span "application_id connection_id bucket(25, vehicle_id) month(located_at)" at bounding box center [655, 423] width 135 height 81
click at [643, 392] on span "application_id" at bounding box center [655, 391] width 135 height 16
click at [643, 393] on span "application_id" at bounding box center [655, 391] width 135 height 16
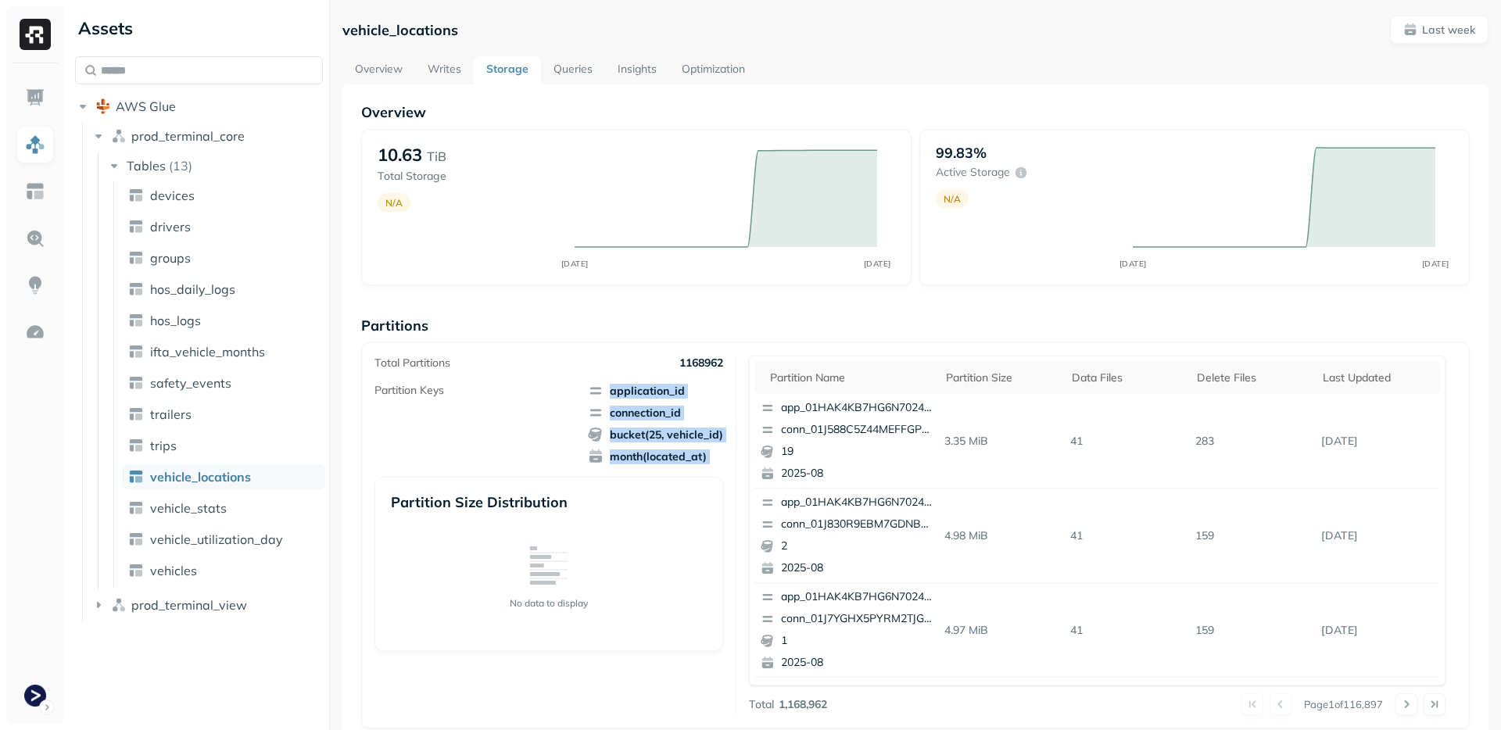
drag, startPoint x: 643, startPoint y: 393, endPoint x: 665, endPoint y: 461, distance: 70.7
click at [665, 461] on span "application_id connection_id bucket(25, vehicle_id) month(located_at)" at bounding box center [655, 423] width 135 height 81
click at [665, 461] on span "month(located_at)" at bounding box center [655, 457] width 135 height 16
drag, startPoint x: 665, startPoint y: 461, endPoint x: 647, endPoint y: 400, distance: 63.6
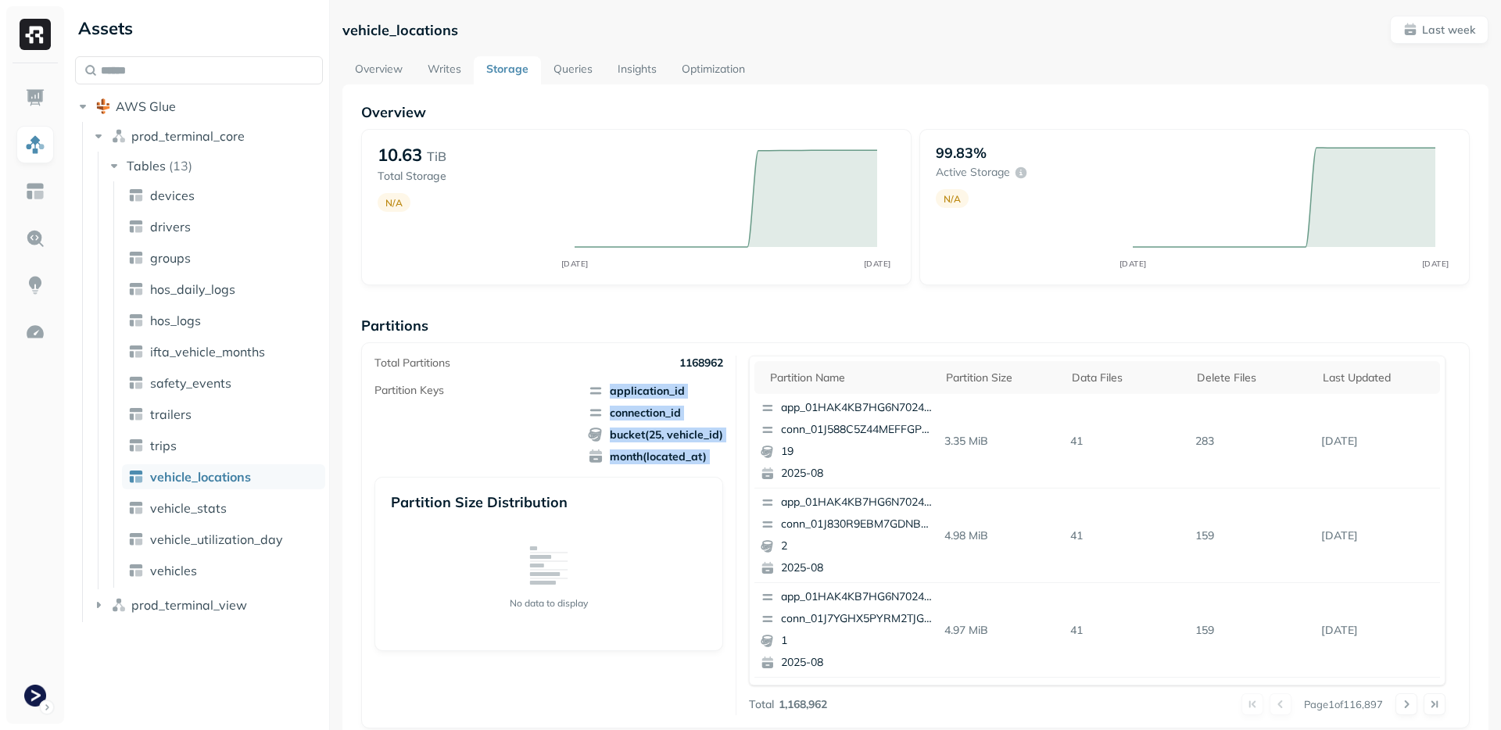
click at [647, 400] on span "application_id connection_id bucket(25, vehicle_id) month(located_at)" at bounding box center [655, 423] width 135 height 81
drag, startPoint x: 647, startPoint y: 400, endPoint x: 673, endPoint y: 464, distance: 69.8
click at [673, 464] on div "Partition Keys application_id connection_id bucket(25, vehicle_id) month(locate…" at bounding box center [549, 517] width 349 height 268
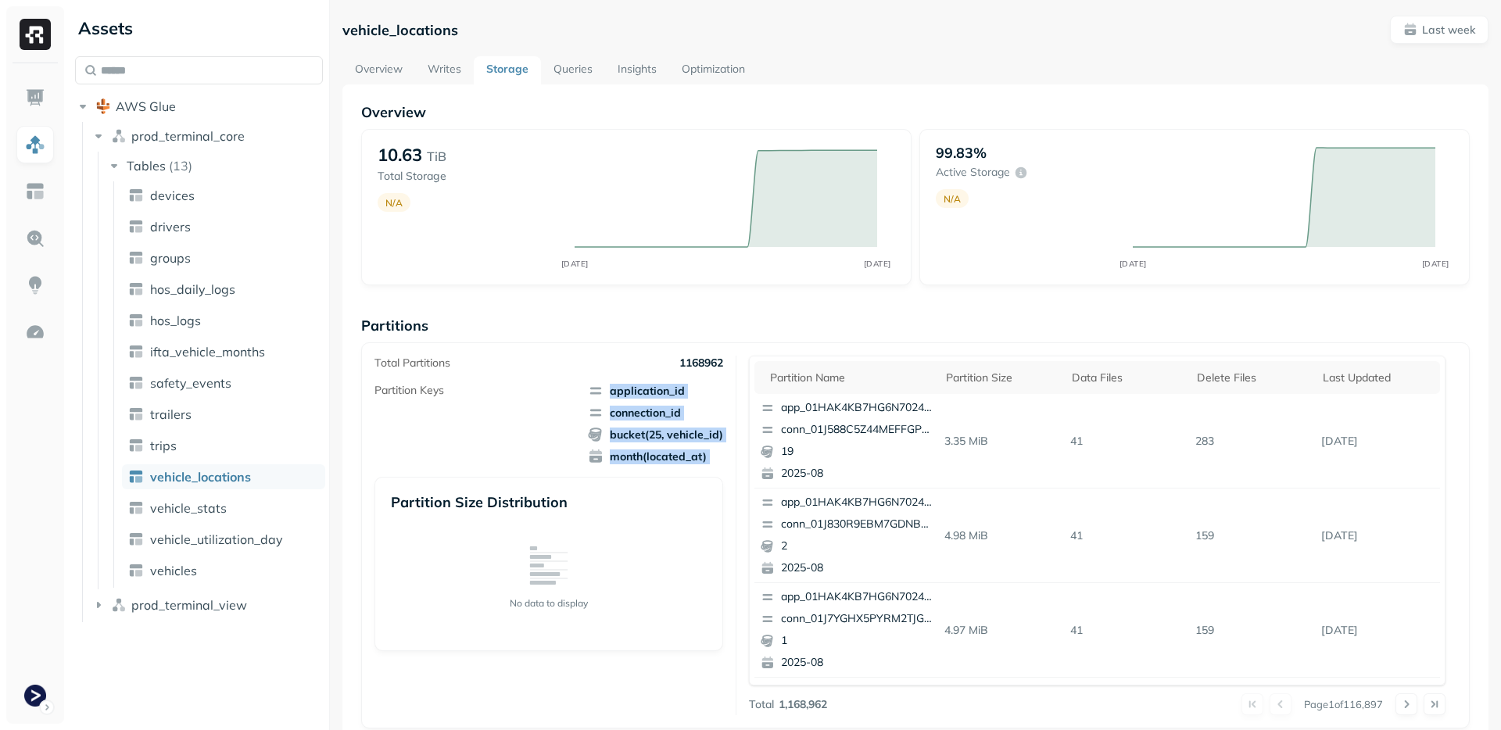
click at [673, 464] on div "Partition Keys application_id connection_id bucket(25, vehicle_id) month(locate…" at bounding box center [549, 517] width 349 height 268
drag, startPoint x: 673, startPoint y: 464, endPoint x: 617, endPoint y: 385, distance: 97.0
click at [617, 385] on div "Partition Keys application_id connection_id bucket(25, vehicle_id) month(locate…" at bounding box center [549, 517] width 349 height 268
click at [617, 385] on span "application_id" at bounding box center [655, 391] width 135 height 16
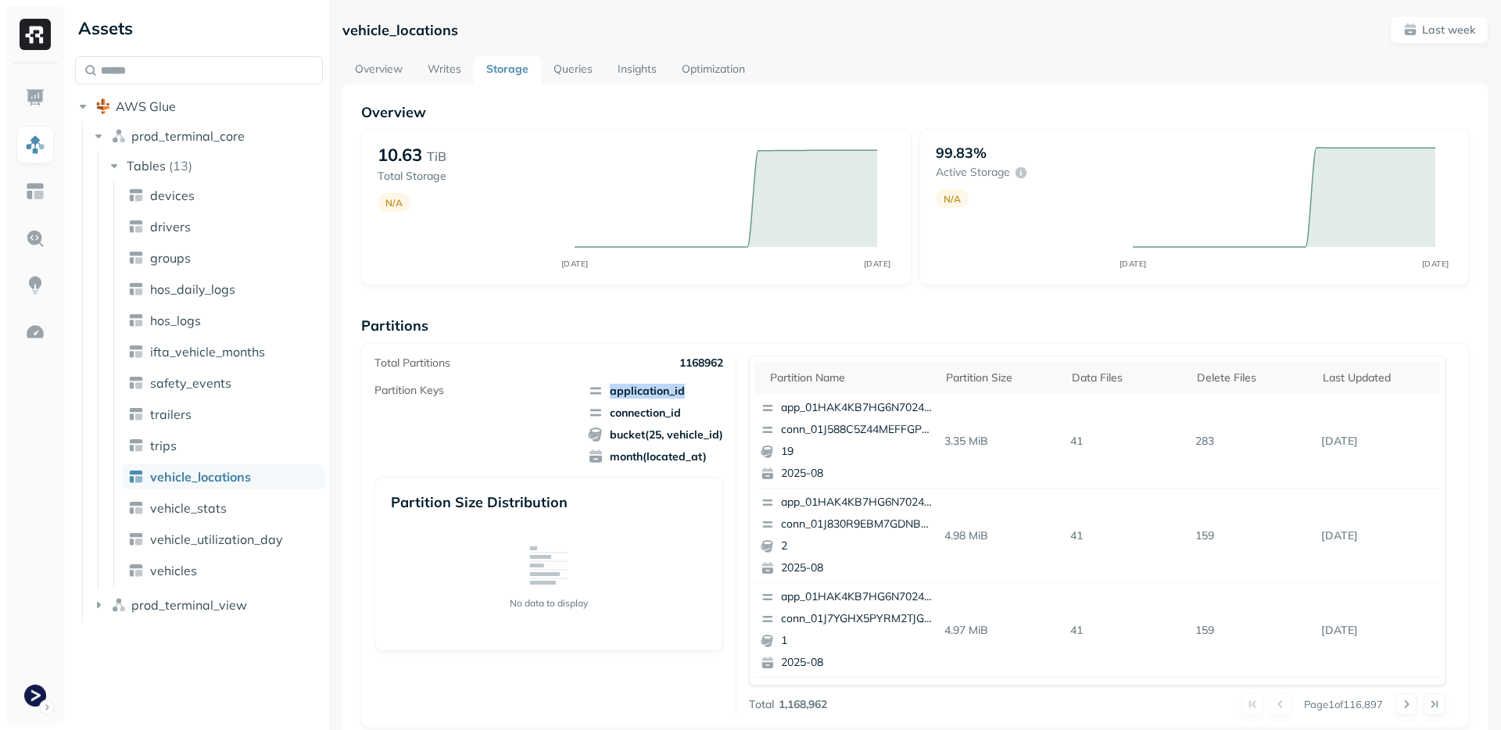
click at [617, 385] on span "application_id" at bounding box center [655, 391] width 135 height 16
drag, startPoint x: 617, startPoint y: 385, endPoint x: 662, endPoint y: 467, distance: 93.1
click at [662, 465] on div "Partition Keys application_id connection_id bucket(25, vehicle_id) month(locate…" at bounding box center [549, 517] width 349 height 268
drag, startPoint x: 665, startPoint y: 485, endPoint x: 687, endPoint y: 630, distance: 147.1
click at [669, 498] on div "Partition Keys application_id connection_id bucket(25, vehicle_id) month(locate…" at bounding box center [549, 517] width 349 height 268
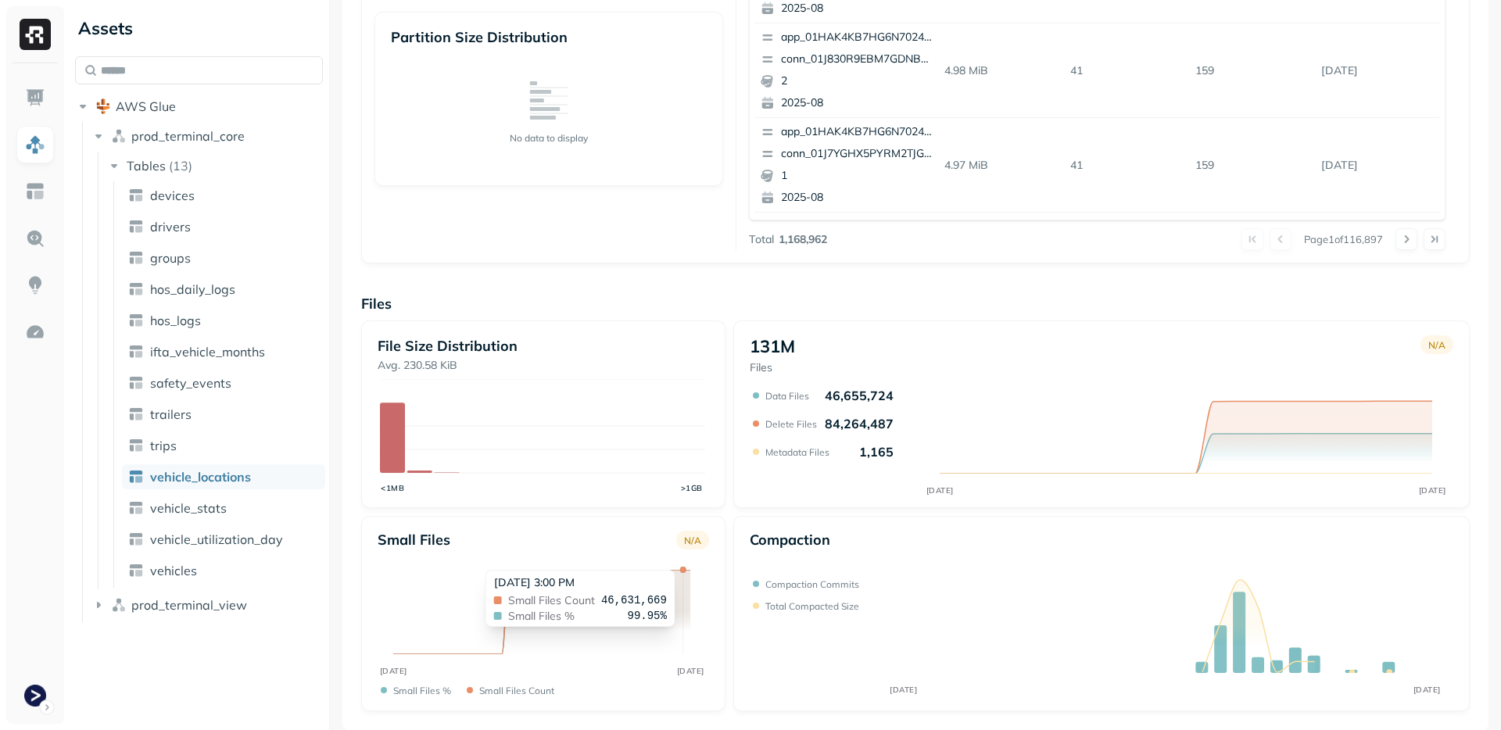
scroll to position [456, 0]
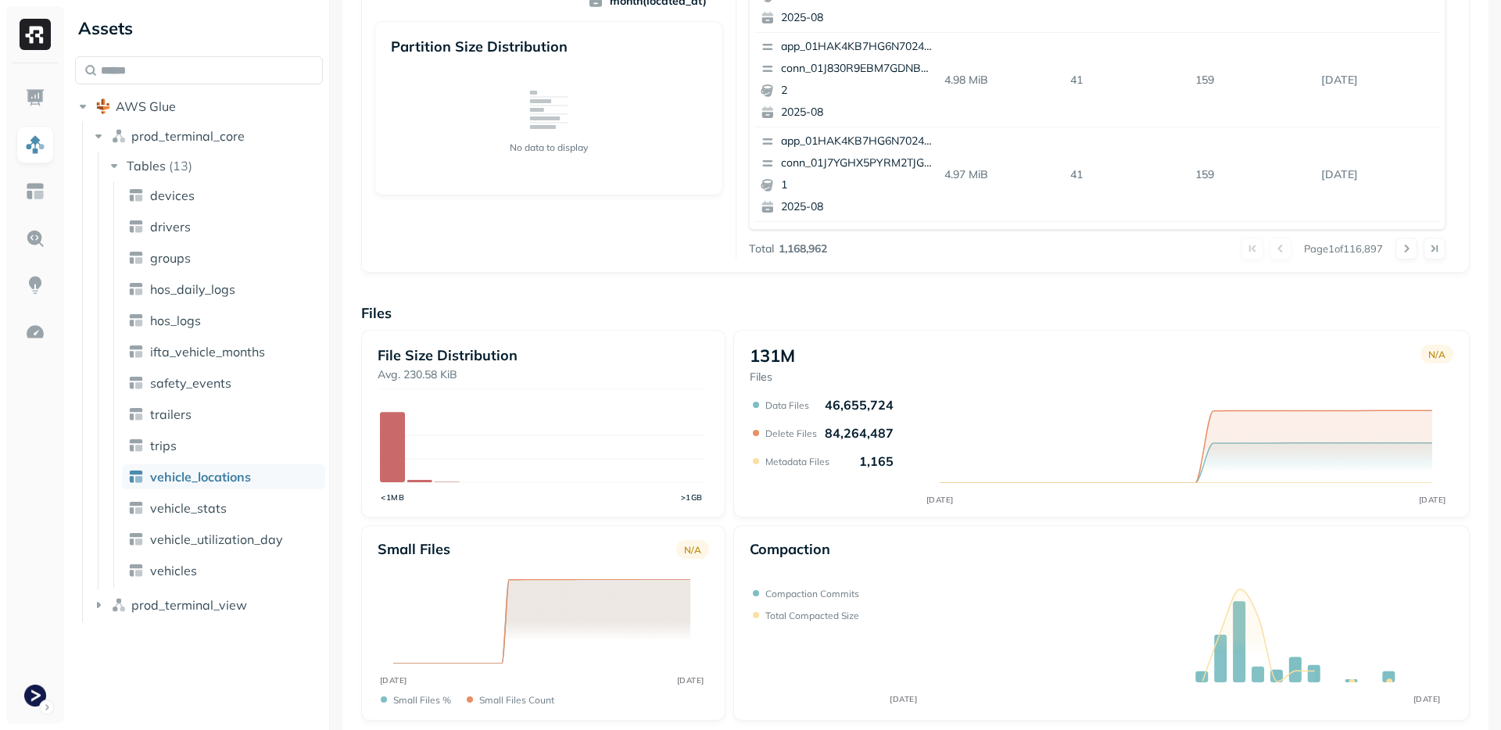
click at [733, 510] on div "131M Files N/A AUG [DATE] Data Files 46,655,724 Delete Files 84,264,487 Metadat…" at bounding box center [1101, 424] width 737 height 188
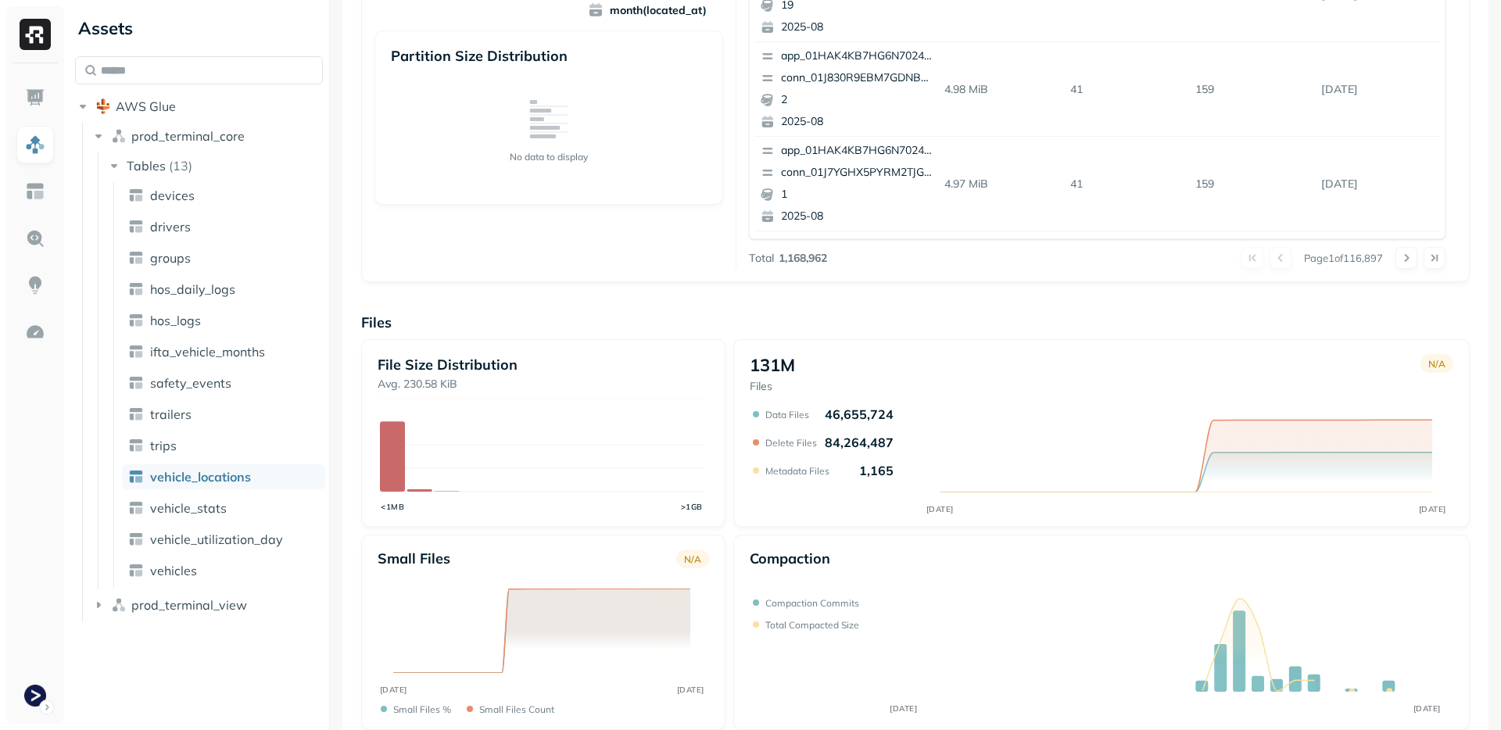
scroll to position [0, 0]
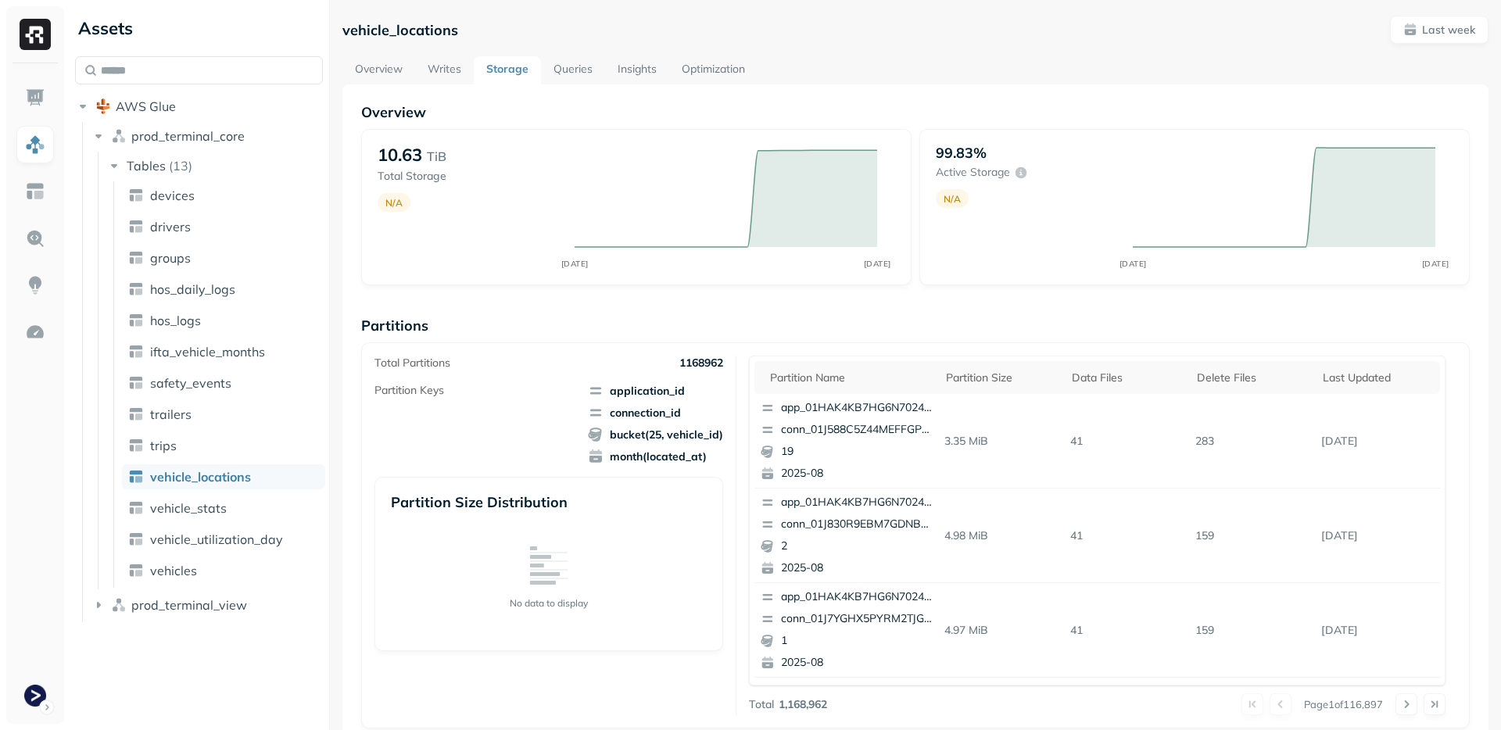
click at [729, 522] on div "Total Partitions 1168962 Partition Keys application_id connection_id bucket(25,…" at bounding box center [556, 536] width 362 height 360
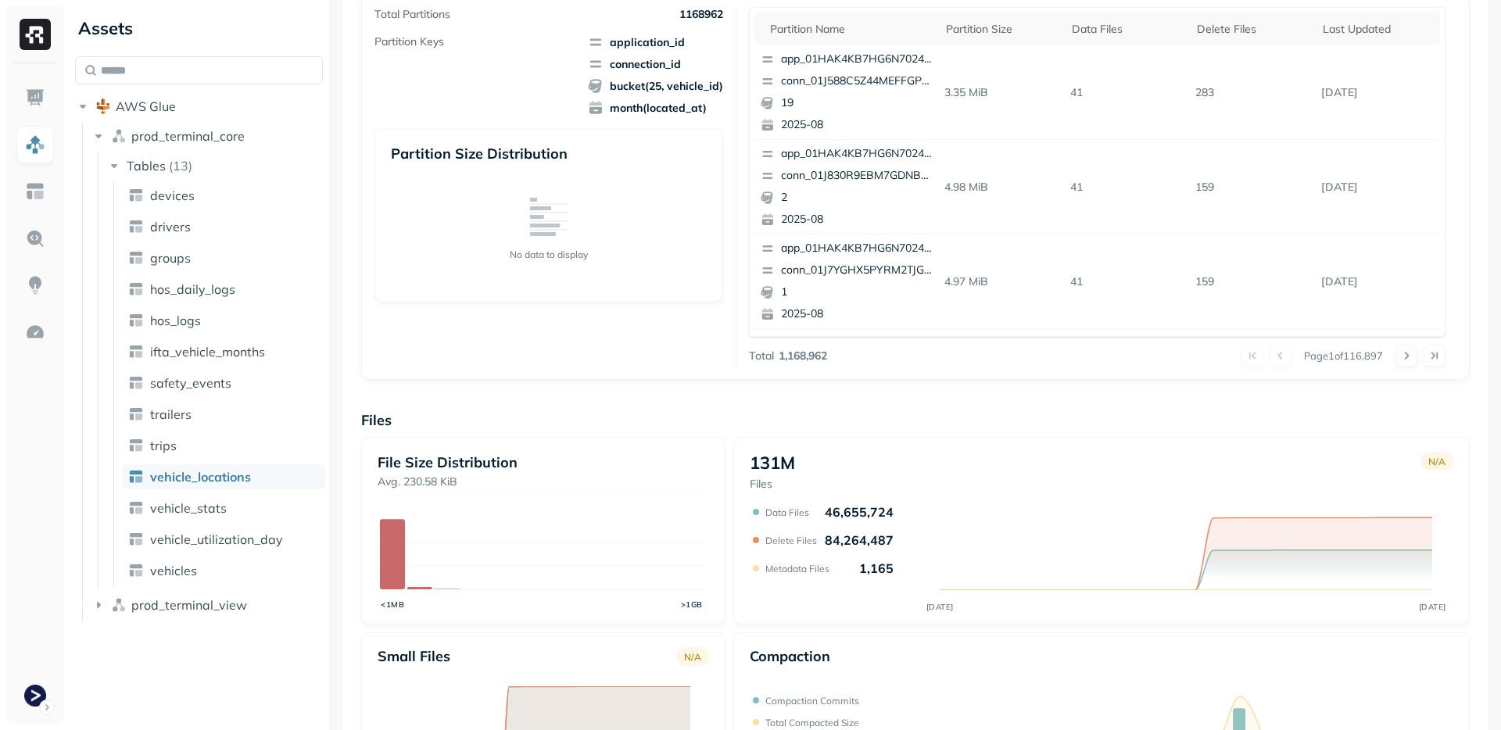
scroll to position [243, 0]
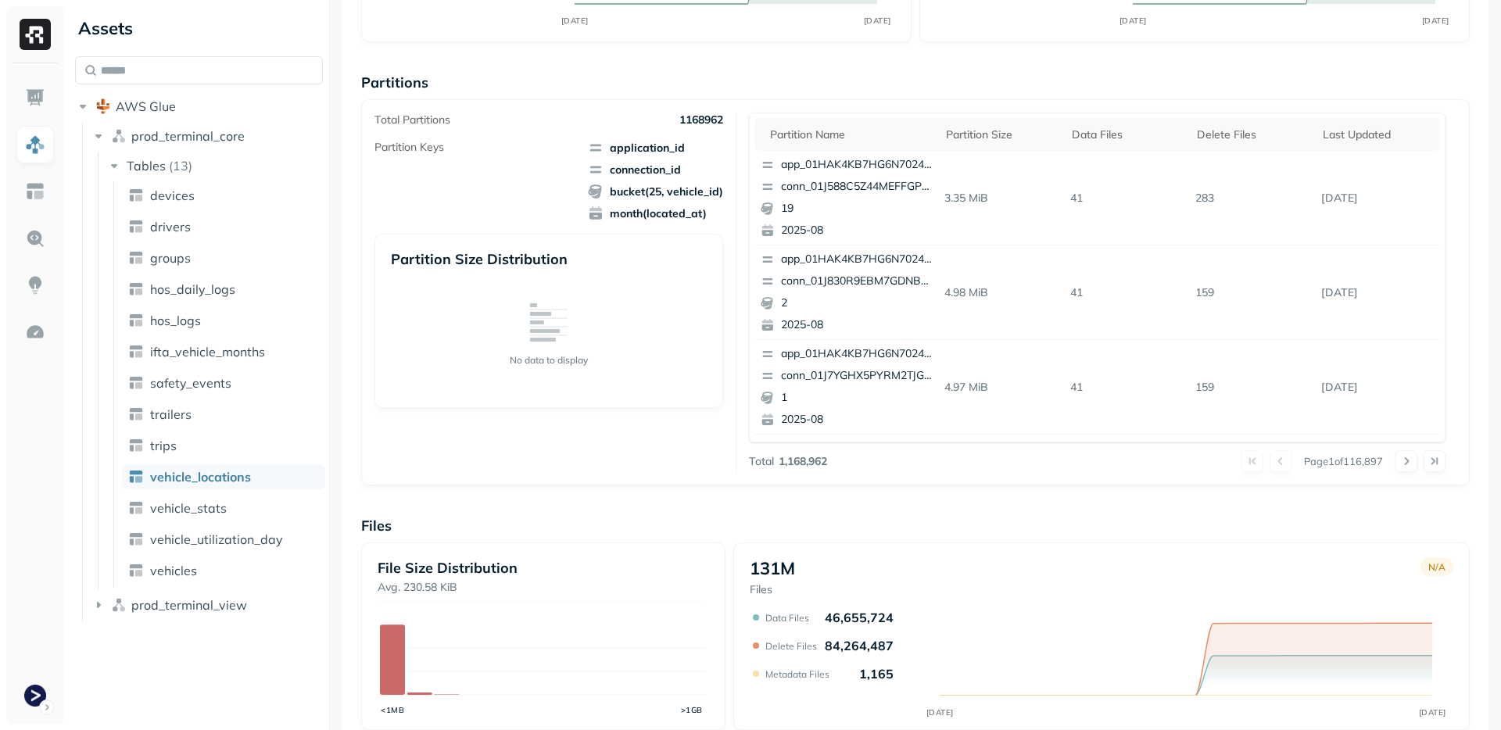
click at [724, 522] on p "Files" at bounding box center [915, 526] width 1109 height 18
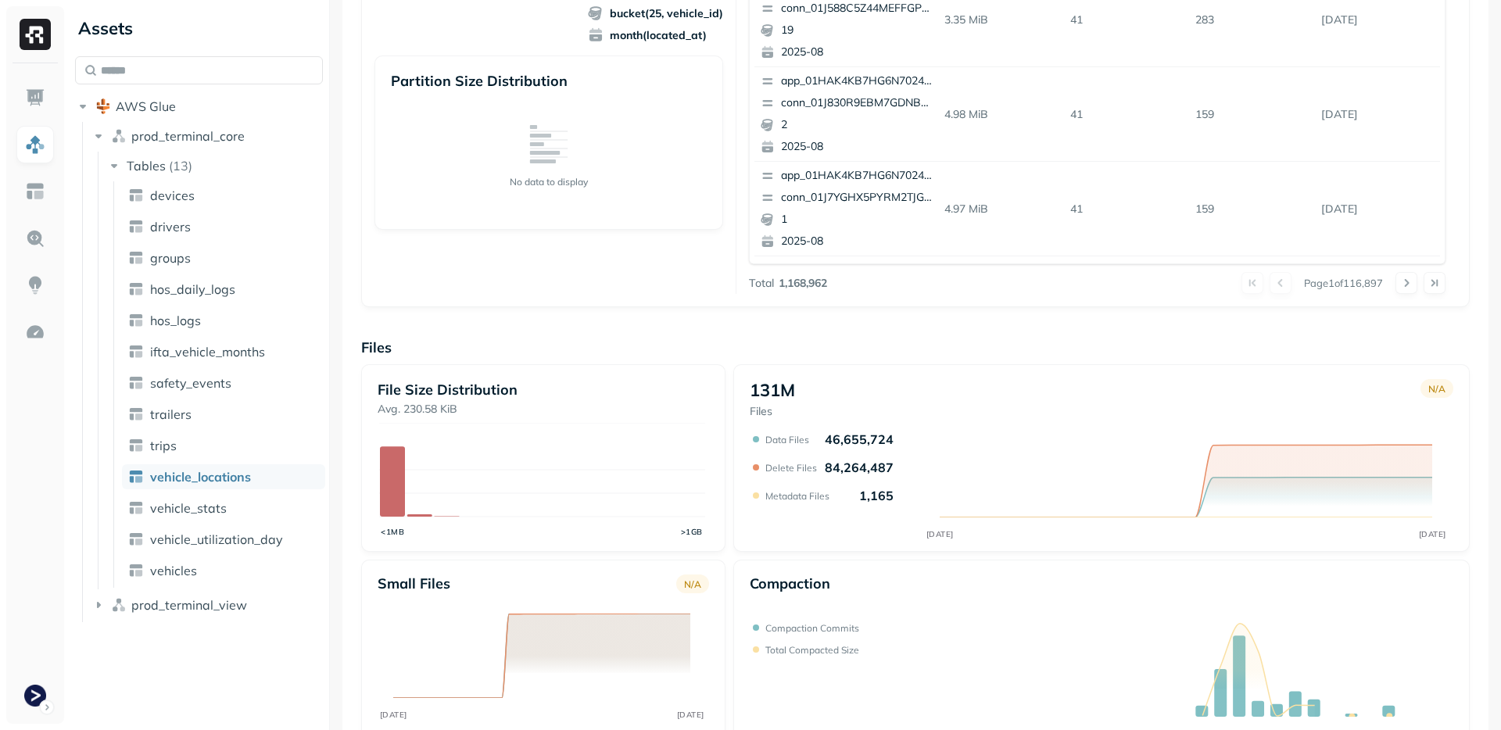
scroll to position [454, 0]
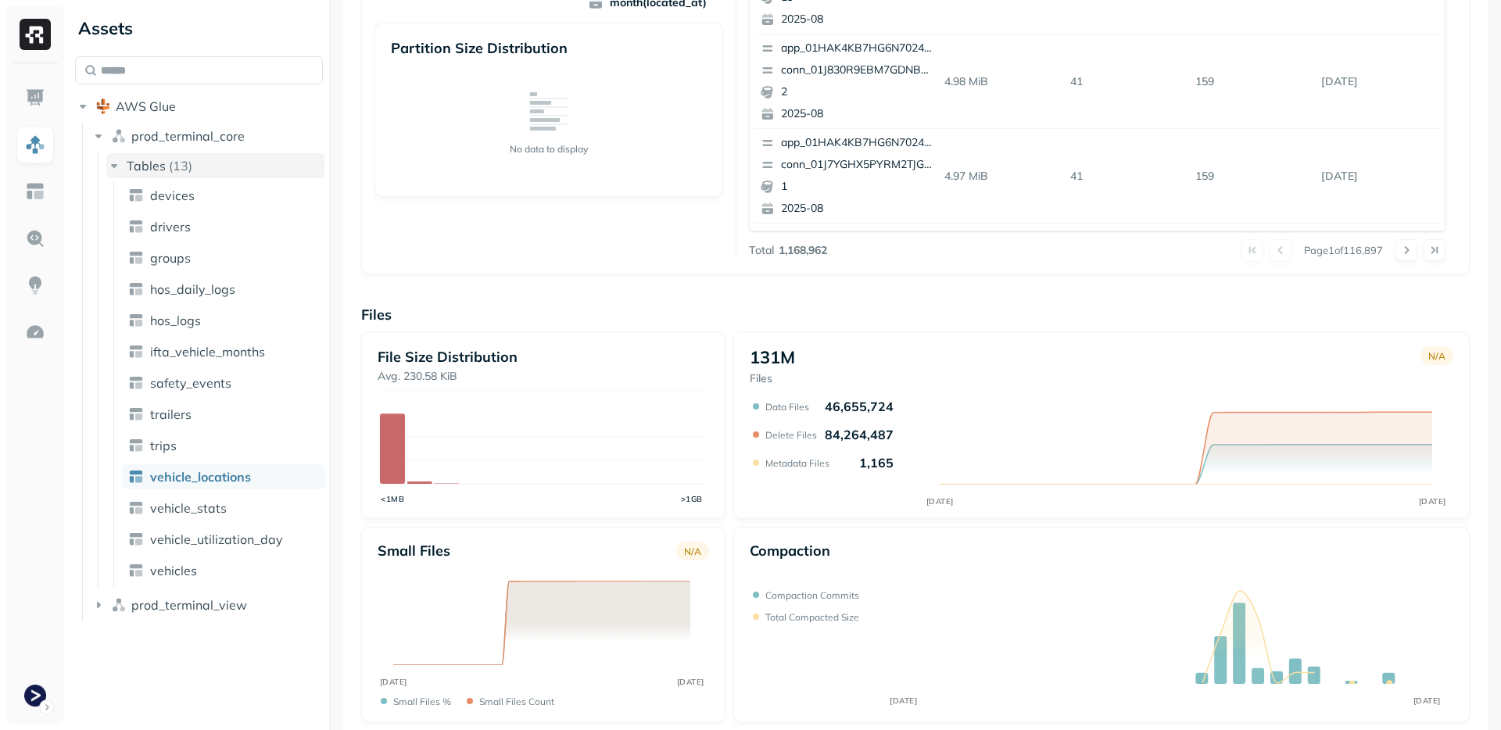
click at [129, 167] on span "Tables" at bounding box center [146, 166] width 39 height 16
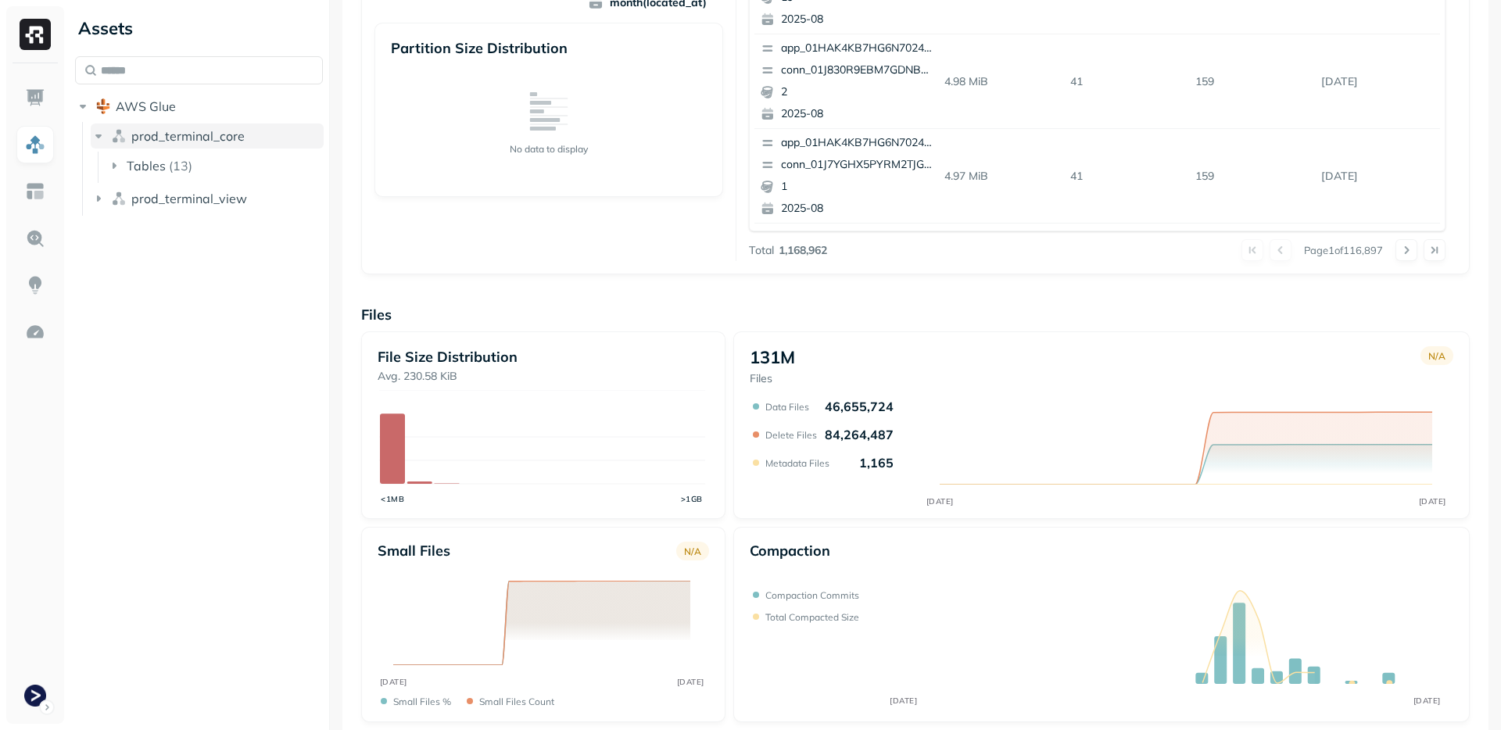
click at [100, 147] on button "prod_terminal_core" at bounding box center [207, 136] width 233 height 25
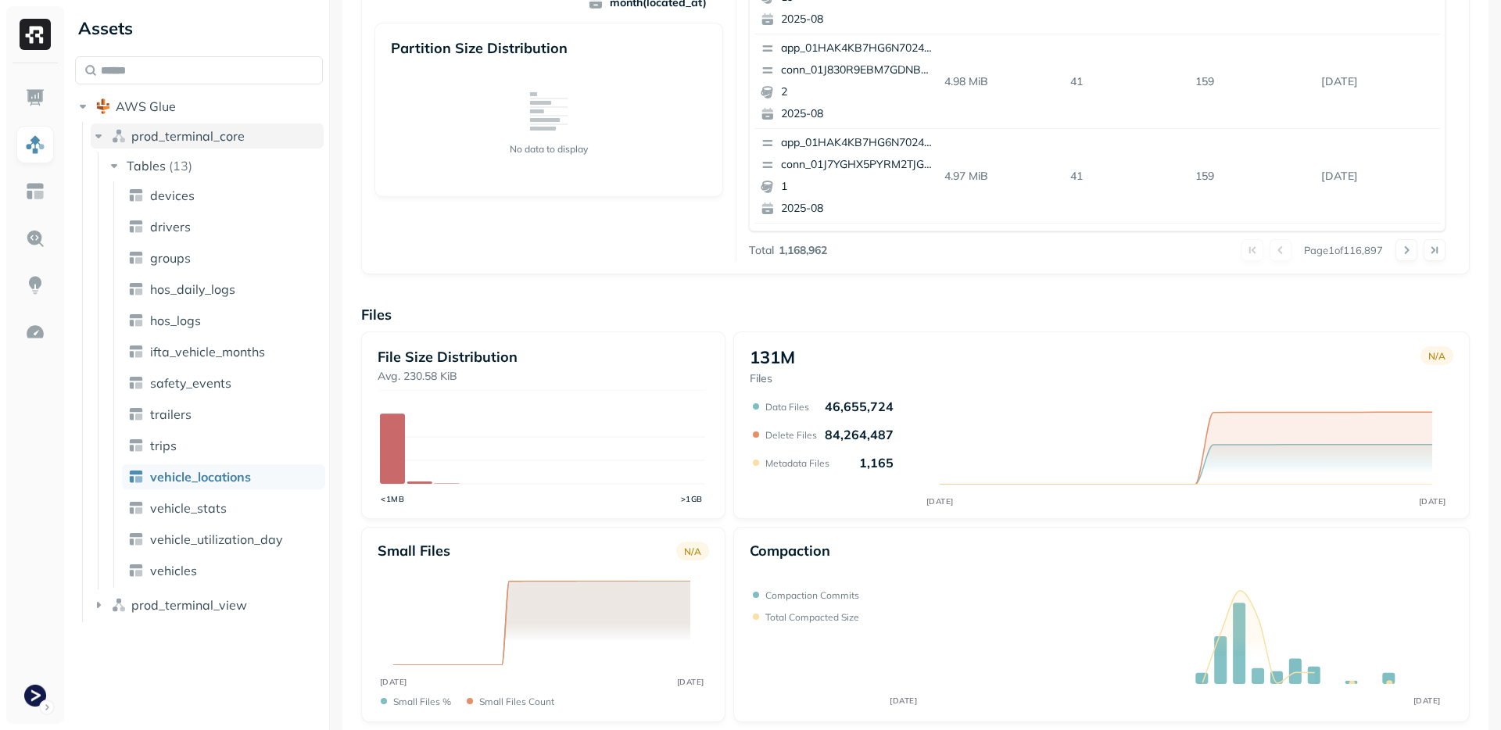
click at [100, 147] on button "prod_terminal_core" at bounding box center [207, 136] width 233 height 25
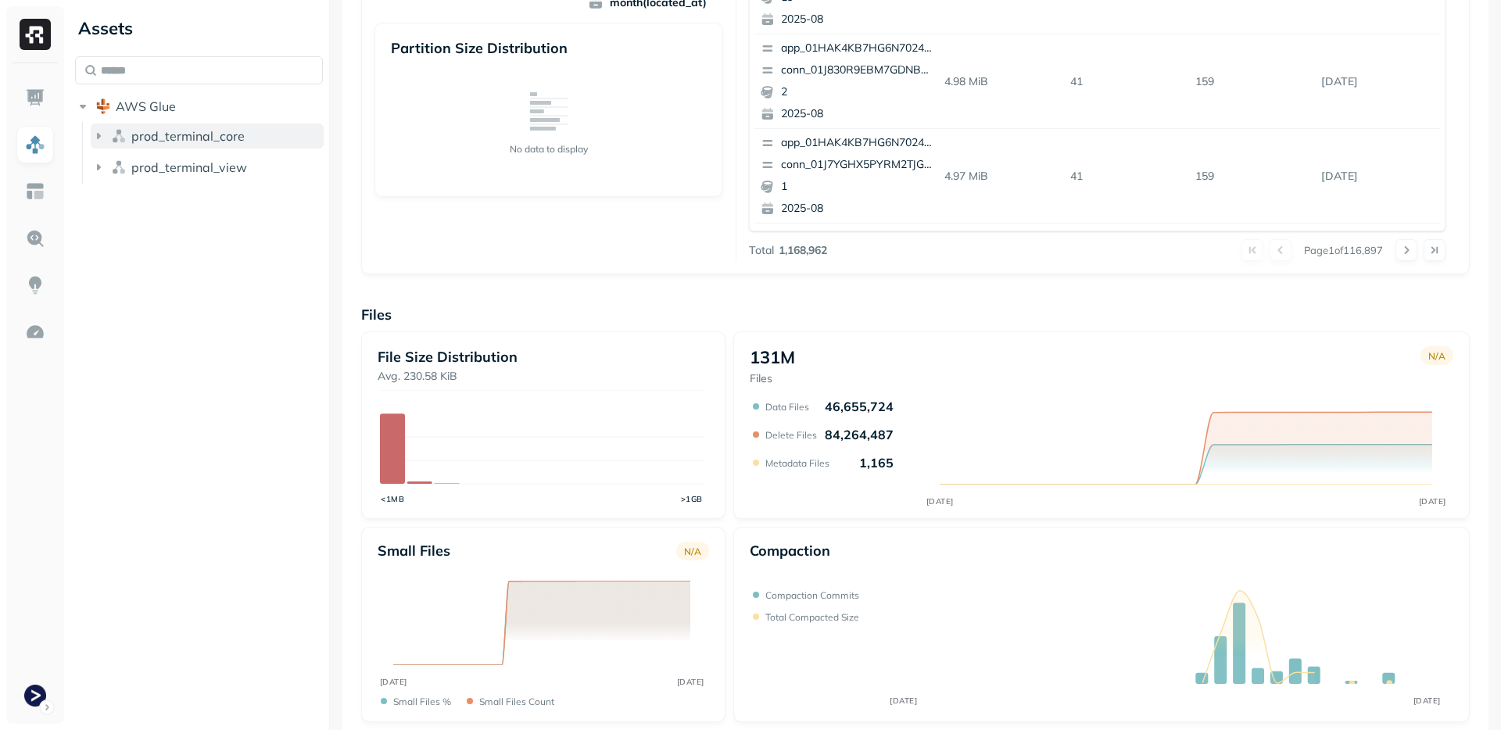
click at [100, 147] on button "prod_terminal_core" at bounding box center [207, 136] width 233 height 25
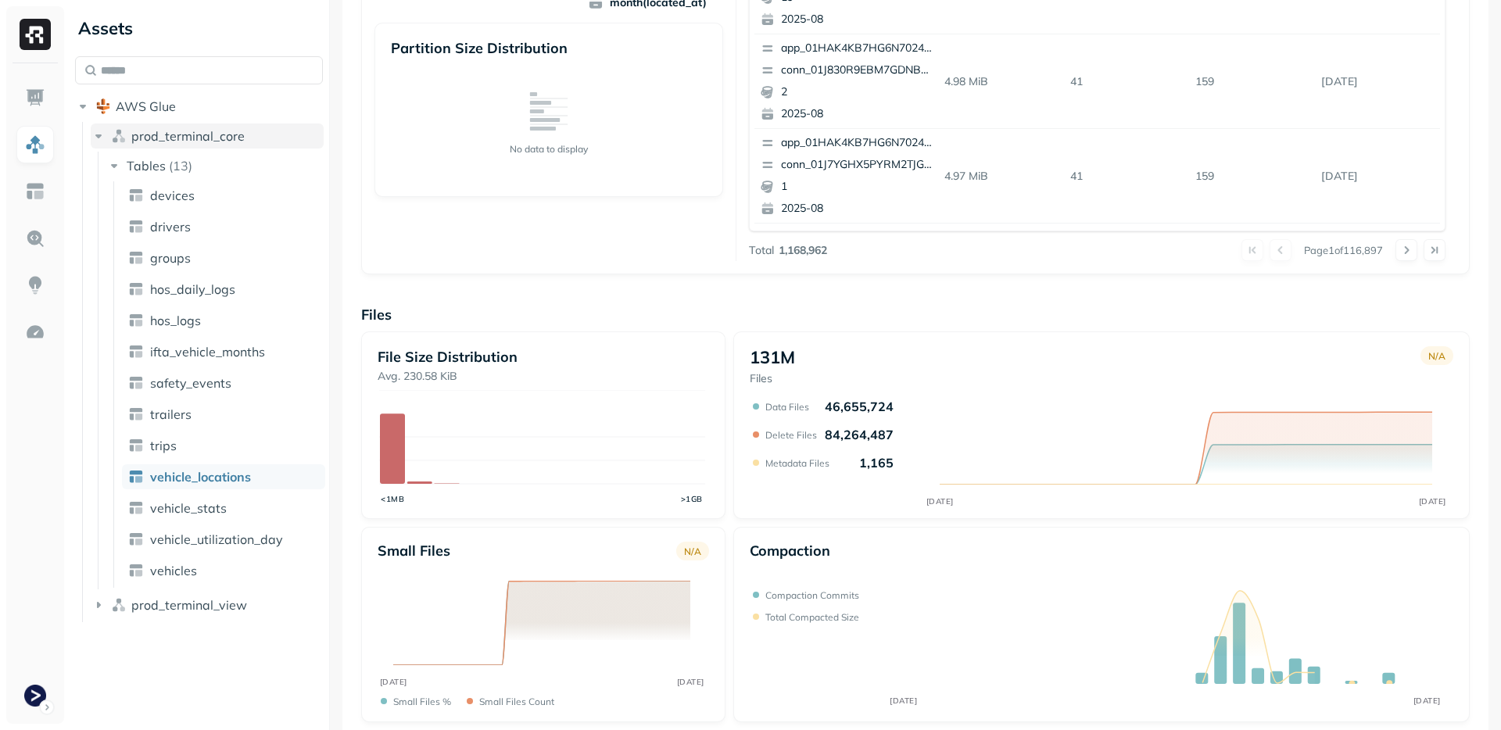
click at [100, 147] on button "prod_terminal_core" at bounding box center [207, 136] width 233 height 25
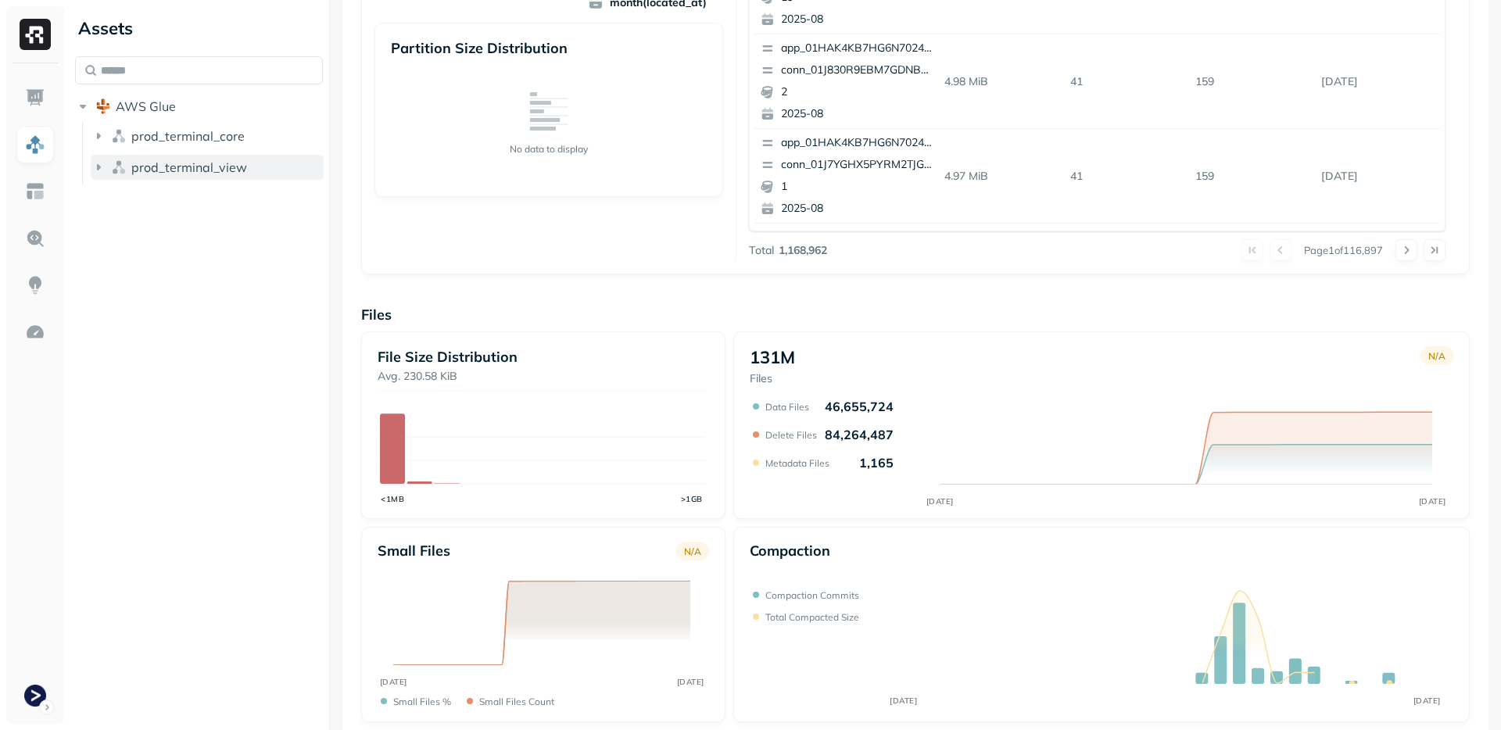
click at [99, 152] on ul "prod_terminal_core prod_terminal_view" at bounding box center [203, 153] width 242 height 63
click at [101, 156] on button "prod_terminal_view" at bounding box center [207, 167] width 233 height 25
click at [129, 189] on span "Tables" at bounding box center [146, 197] width 39 height 16
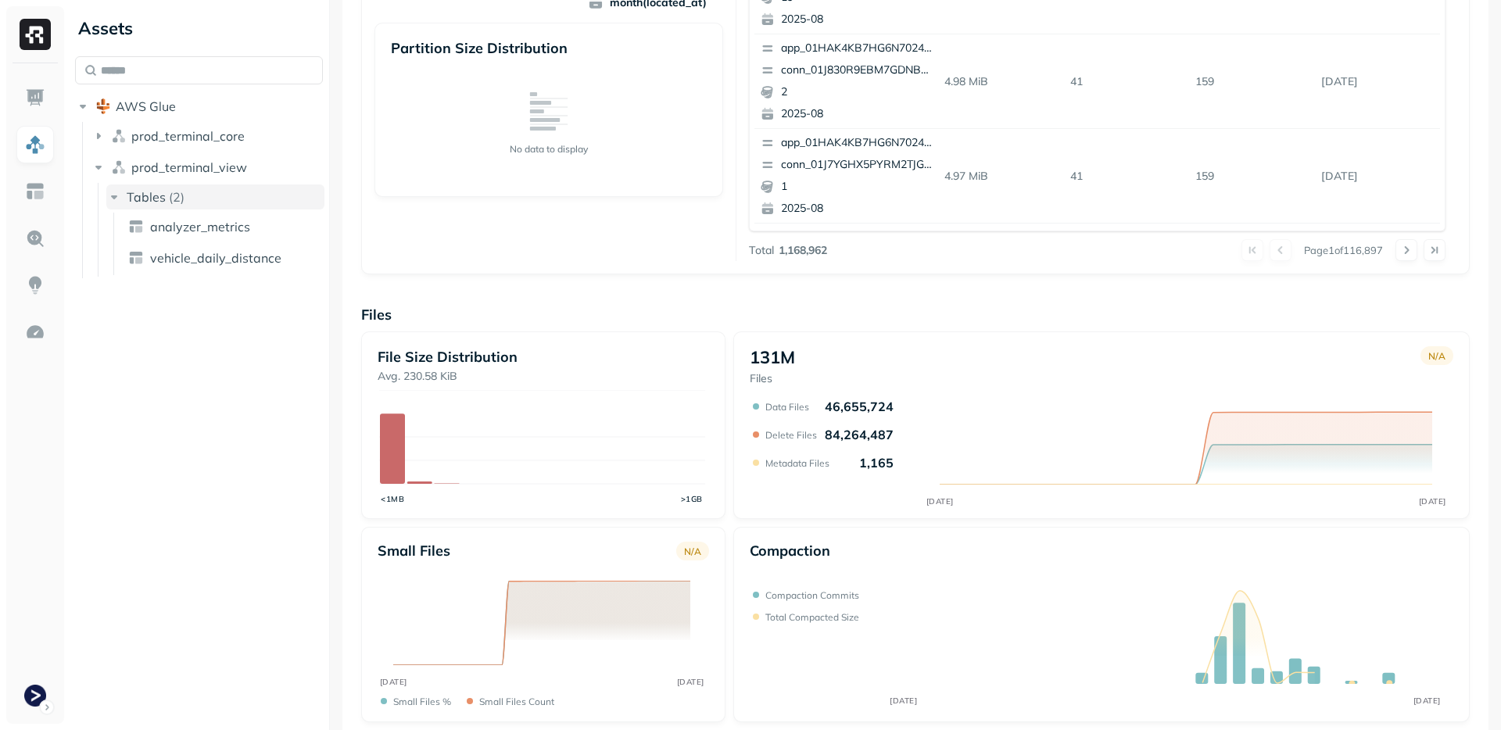
click at [129, 189] on span "Tables" at bounding box center [146, 197] width 39 height 16
click at [52, 200] on link at bounding box center [35, 192] width 38 height 38
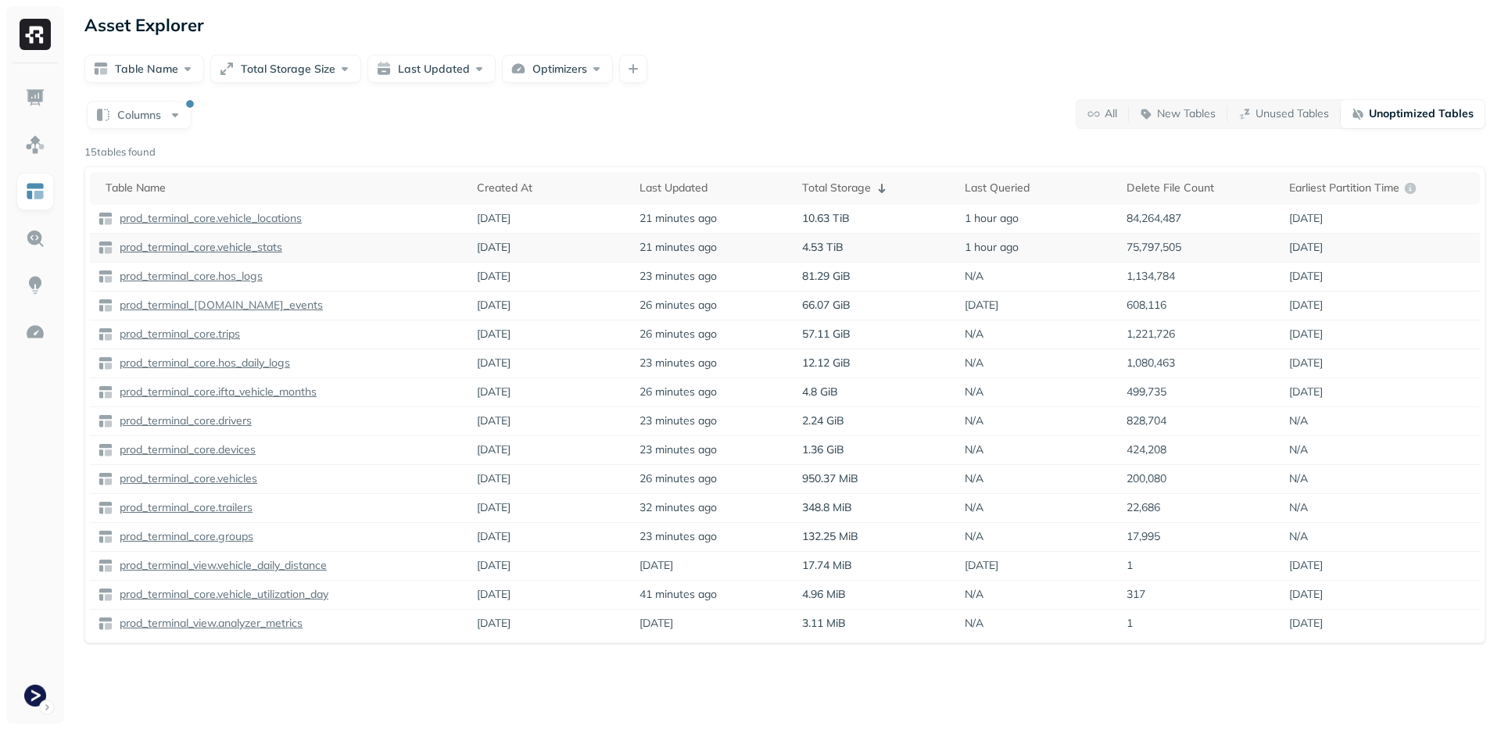
click at [212, 249] on p "prod_terminal_core.vehicle_stats" at bounding box center [199, 247] width 166 height 15
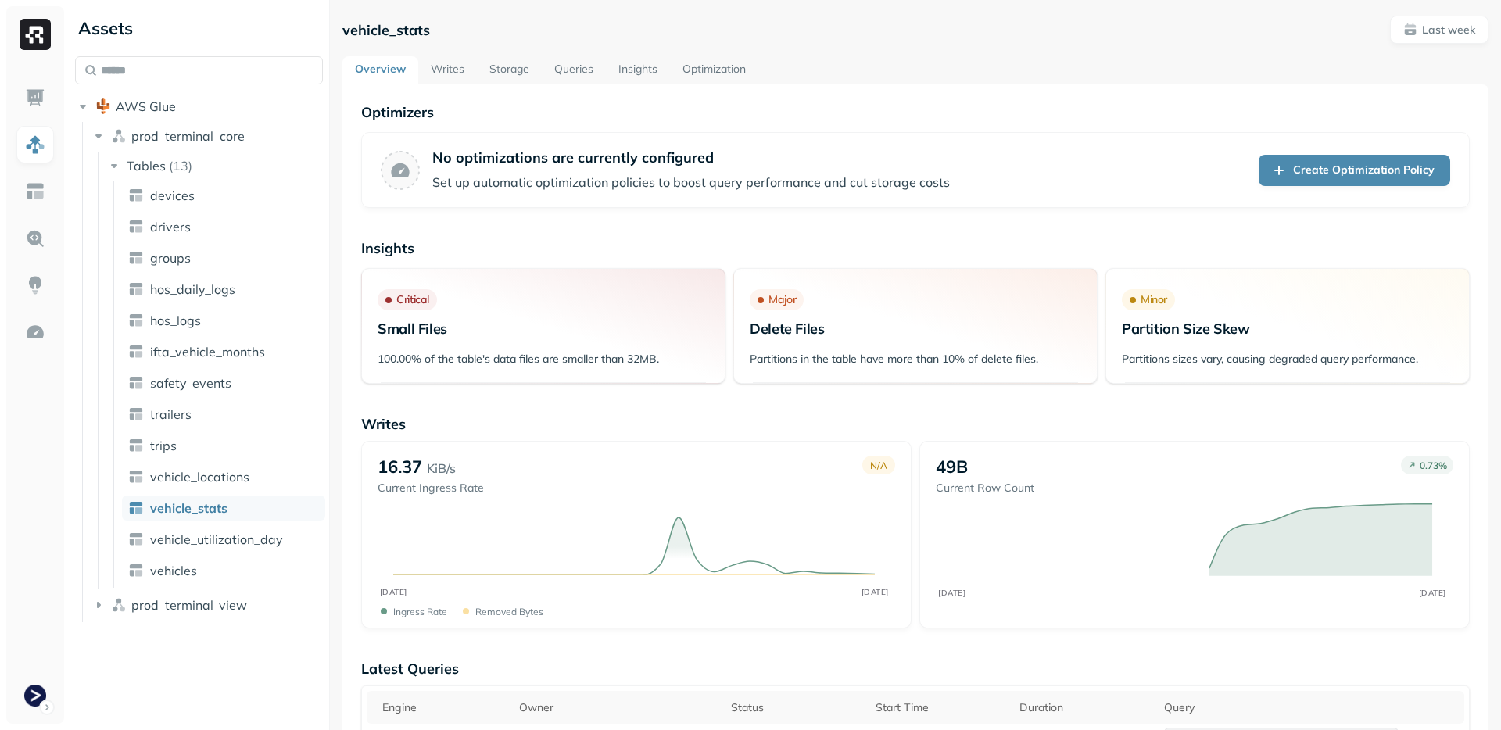
click at [42, 200] on img at bounding box center [35, 191] width 20 height 20
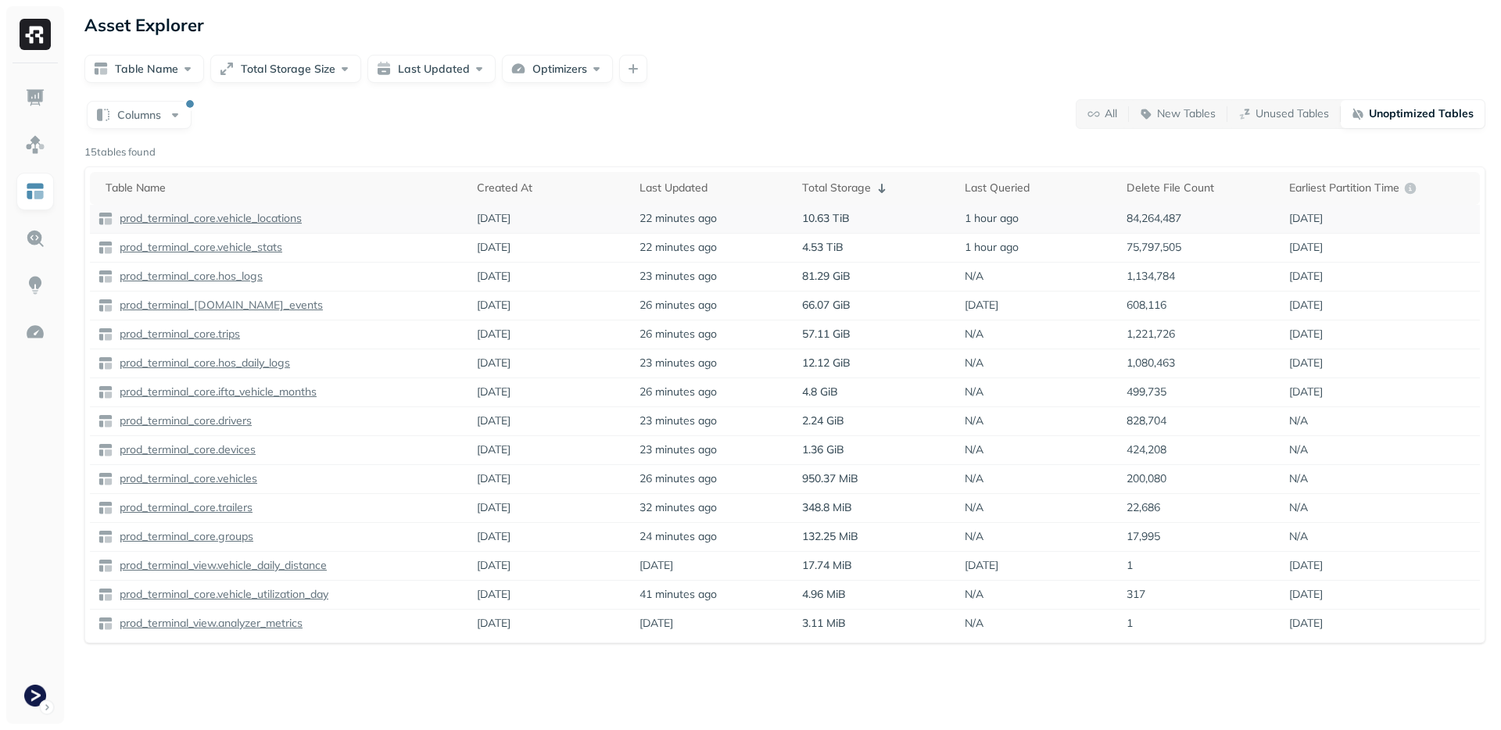
click at [195, 213] on p "prod_terminal_core.vehicle_locations" at bounding box center [208, 218] width 185 height 15
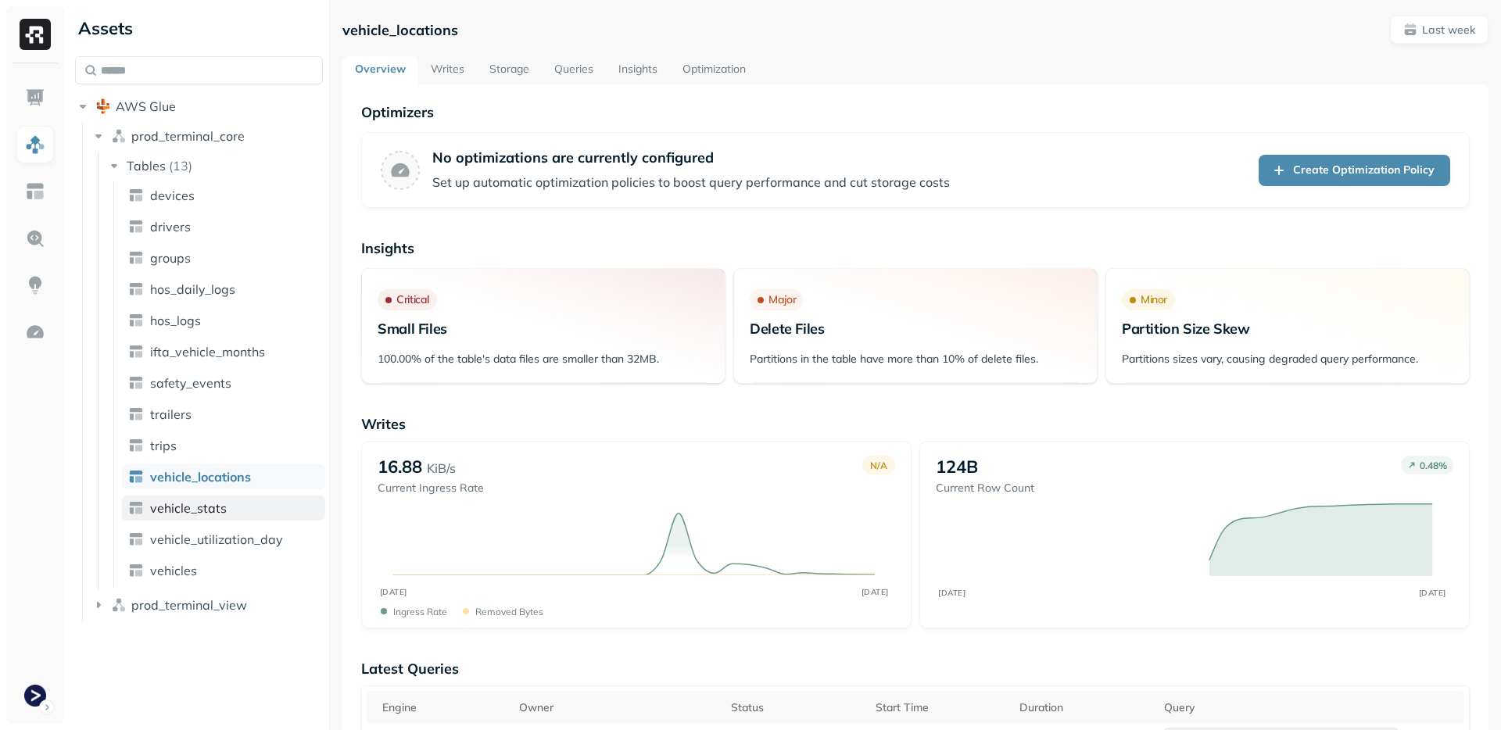
click at [252, 511] on link "vehicle_stats" at bounding box center [223, 508] width 203 height 25
click at [264, 482] on link "vehicle_locations" at bounding box center [223, 476] width 203 height 25
click at [263, 506] on link "vehicle_stats" at bounding box center [223, 508] width 203 height 25
